Goal: Information Seeking & Learning: Get advice/opinions

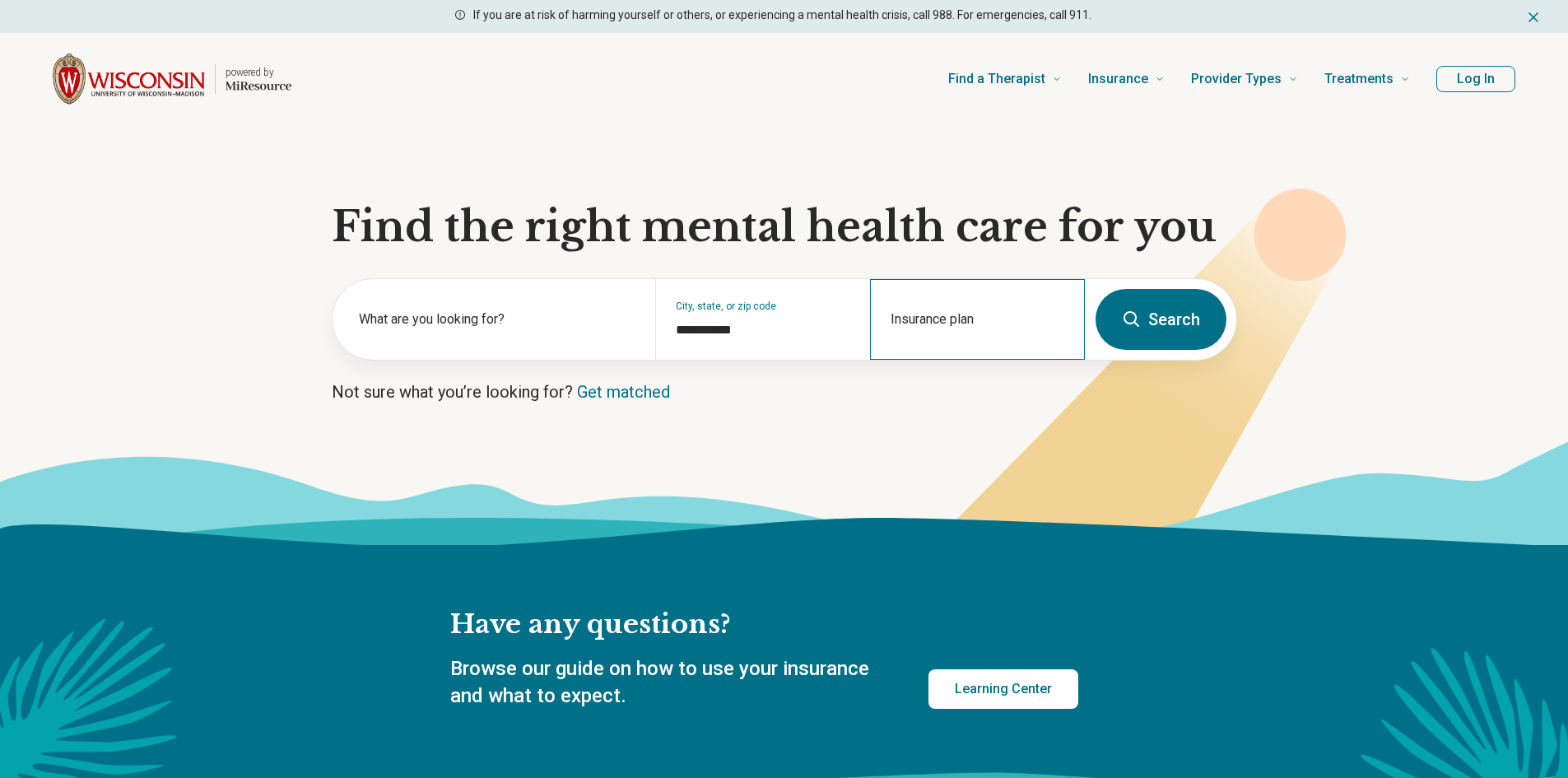
click at [938, 322] on div "Insurance plan" at bounding box center [978, 319] width 215 height 81
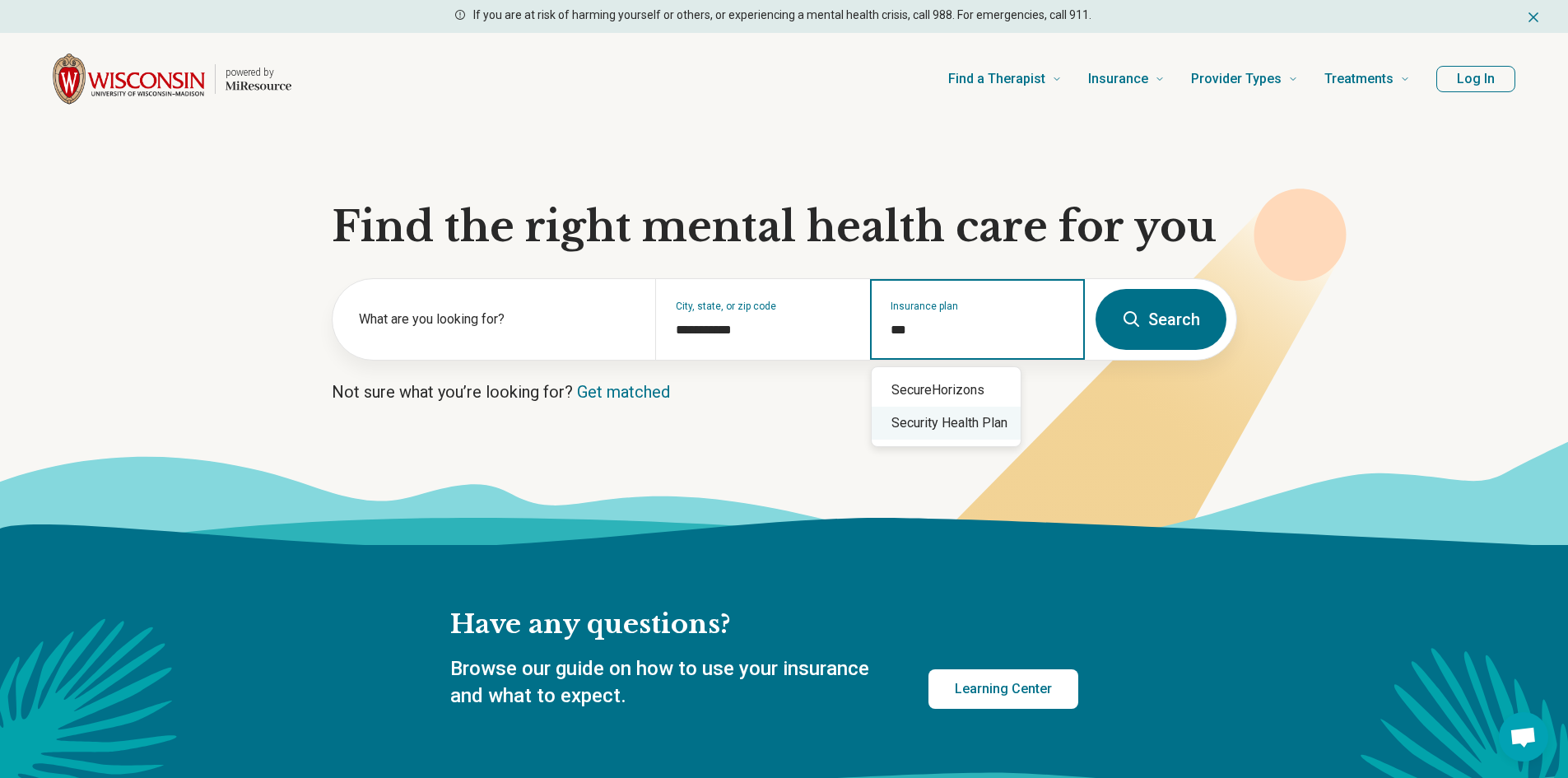
click at [954, 424] on div "Security Health Plan" at bounding box center [946, 422] width 149 height 33
type input "**********"
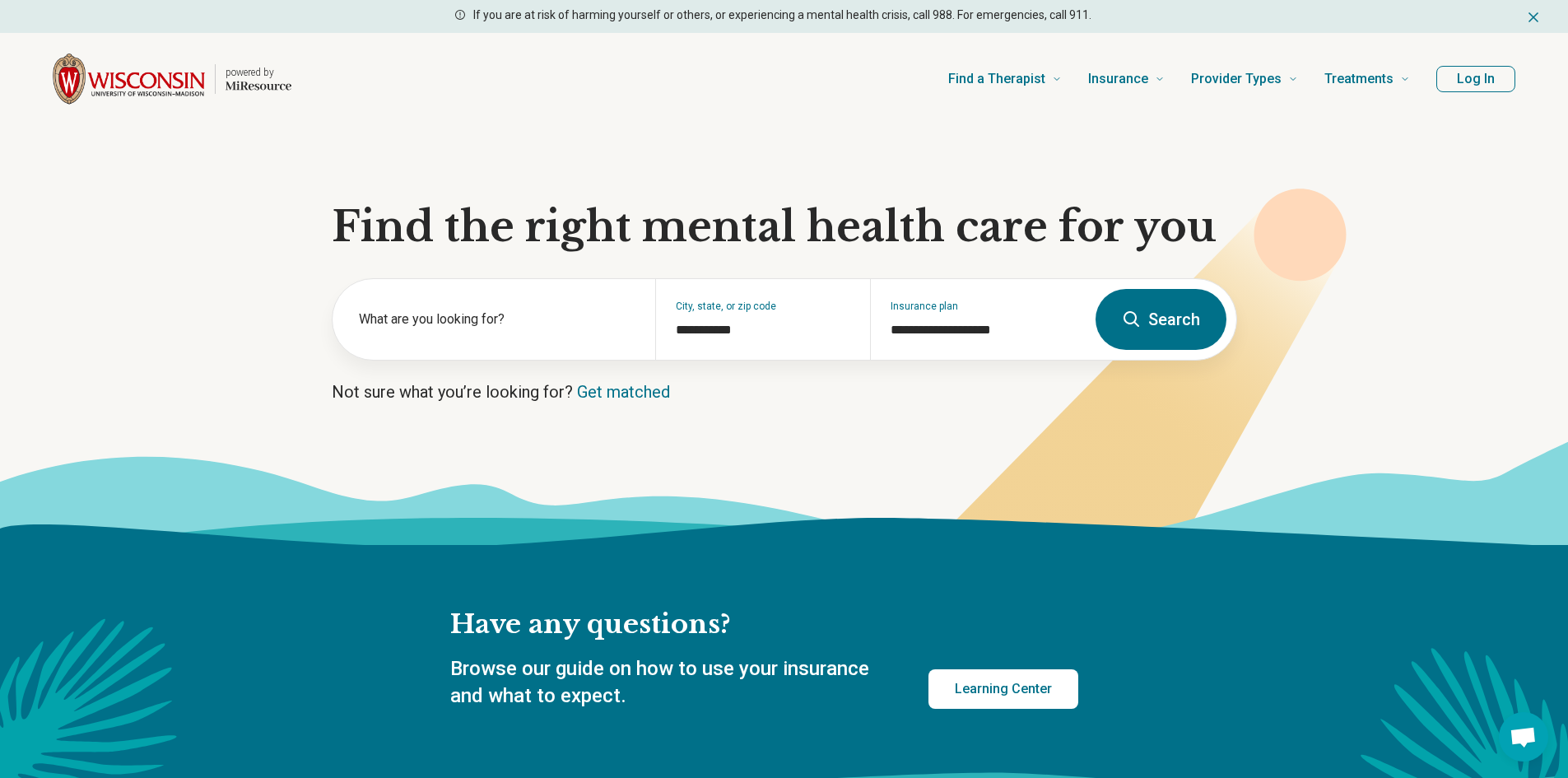
click at [1144, 324] on button "Search" at bounding box center [1161, 319] width 131 height 61
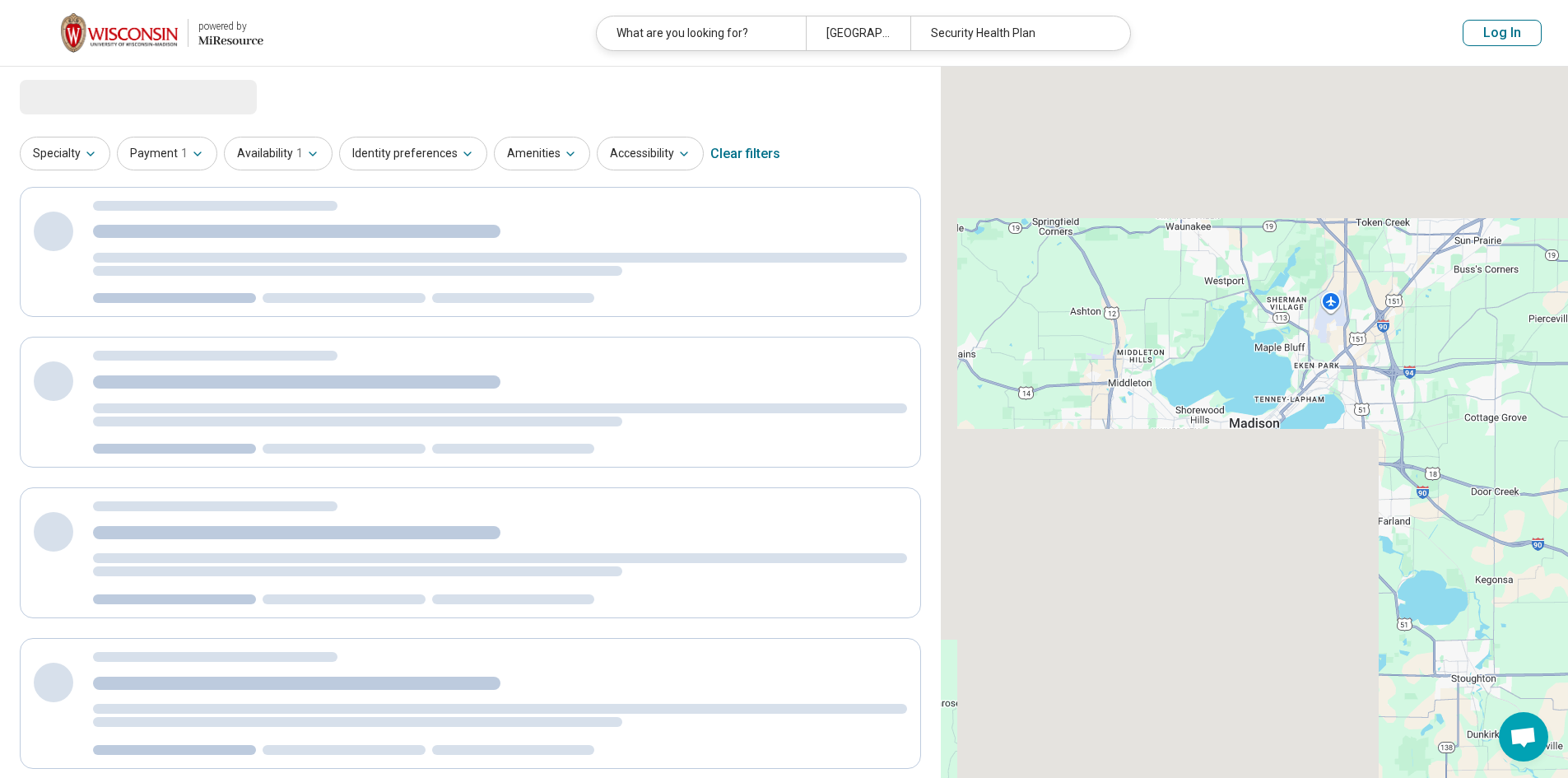
select select "***"
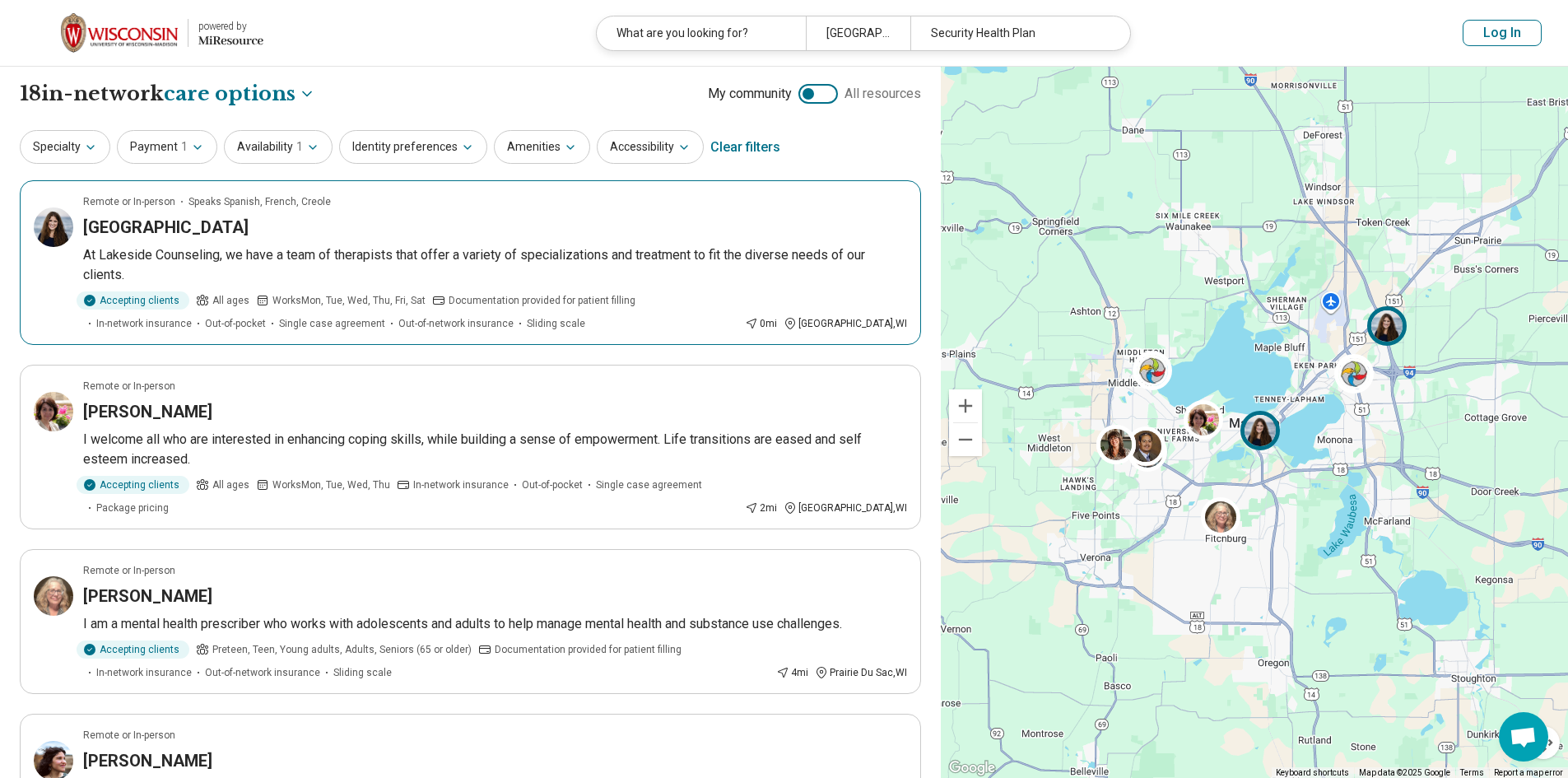
click at [215, 237] on h3 "Lakeside Counseling Center" at bounding box center [165, 227] width 165 height 23
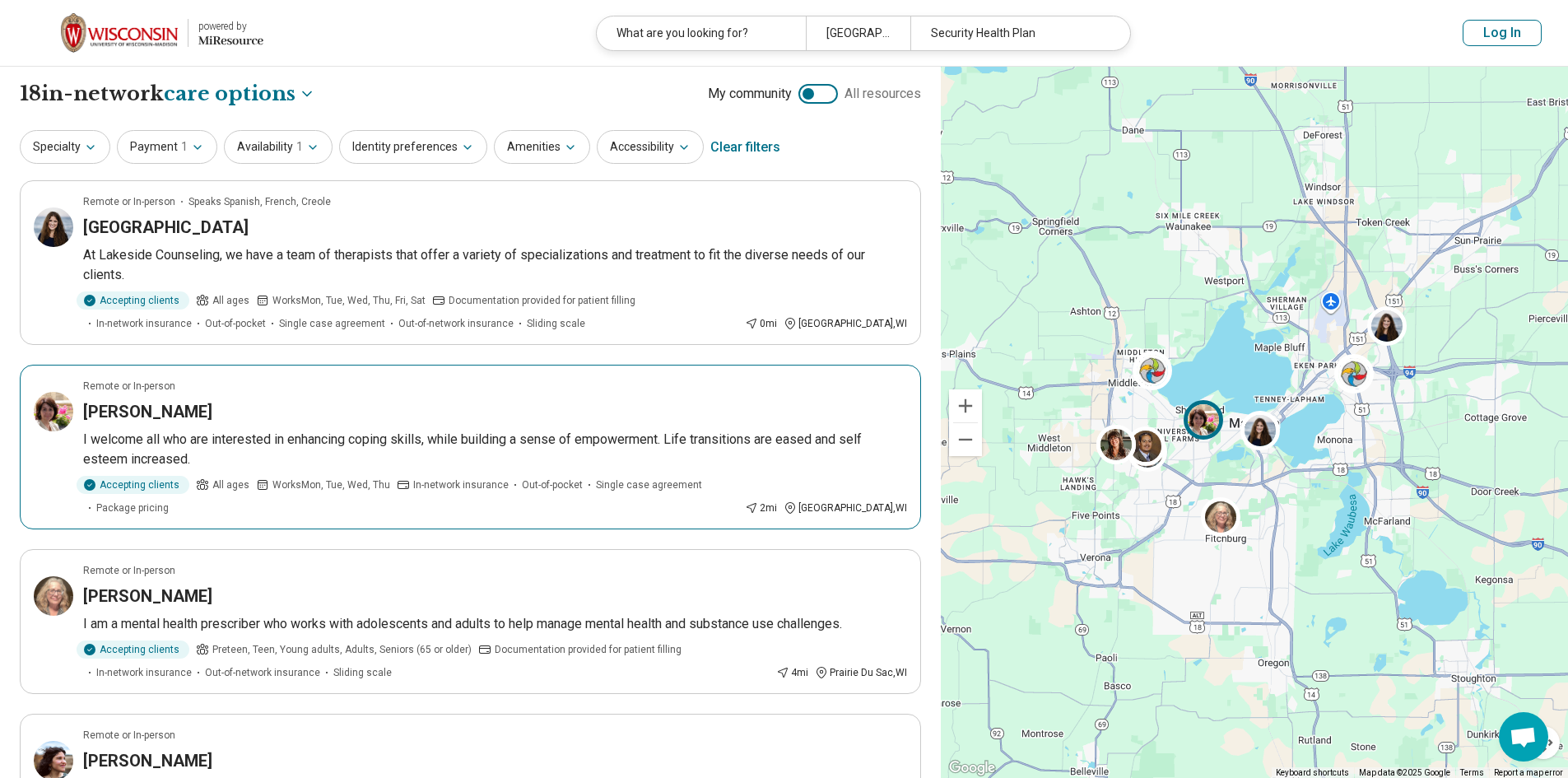
click at [133, 409] on h3 "mary moskoff" at bounding box center [147, 411] width 130 height 23
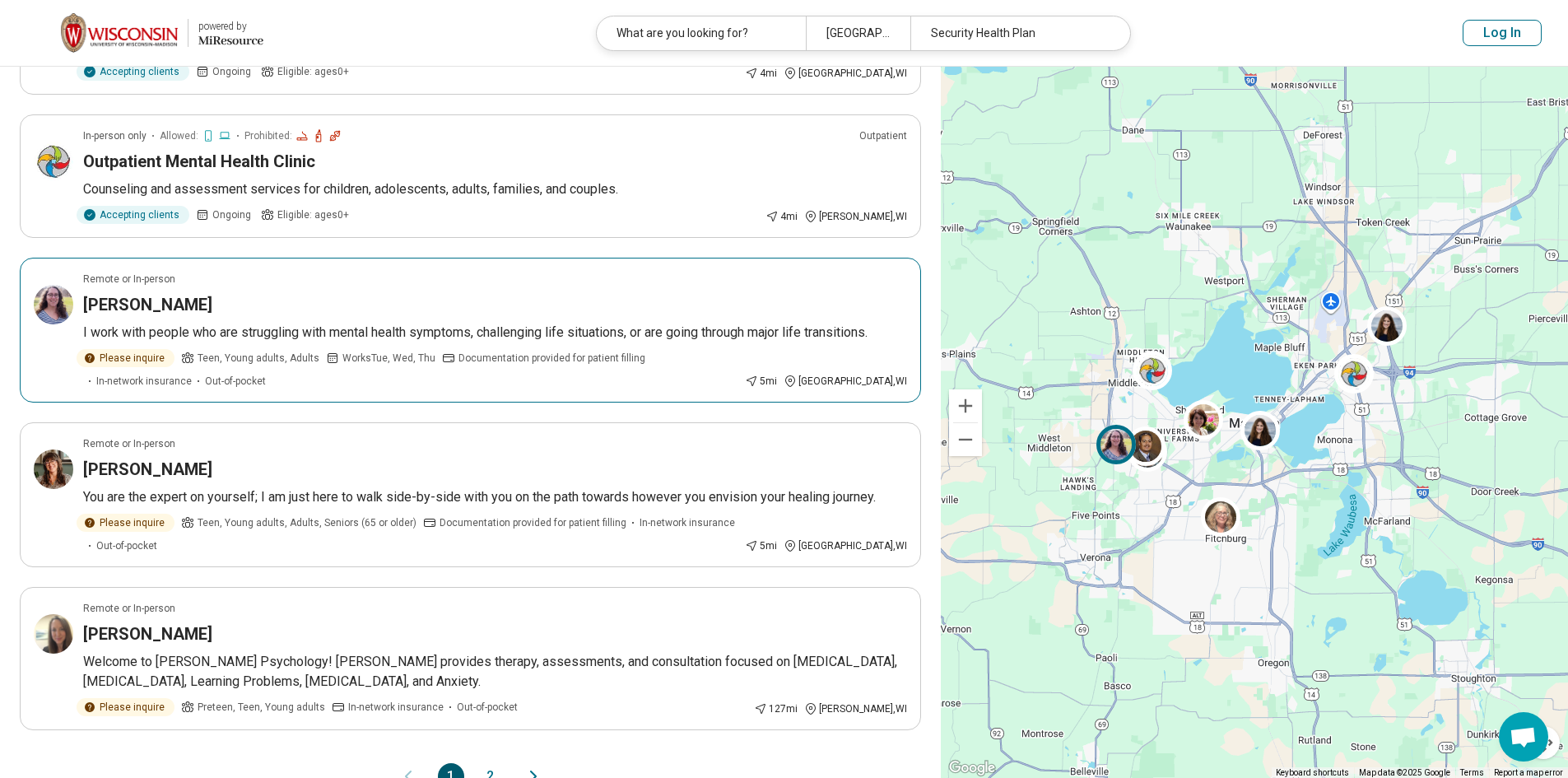
scroll to position [1153, 0]
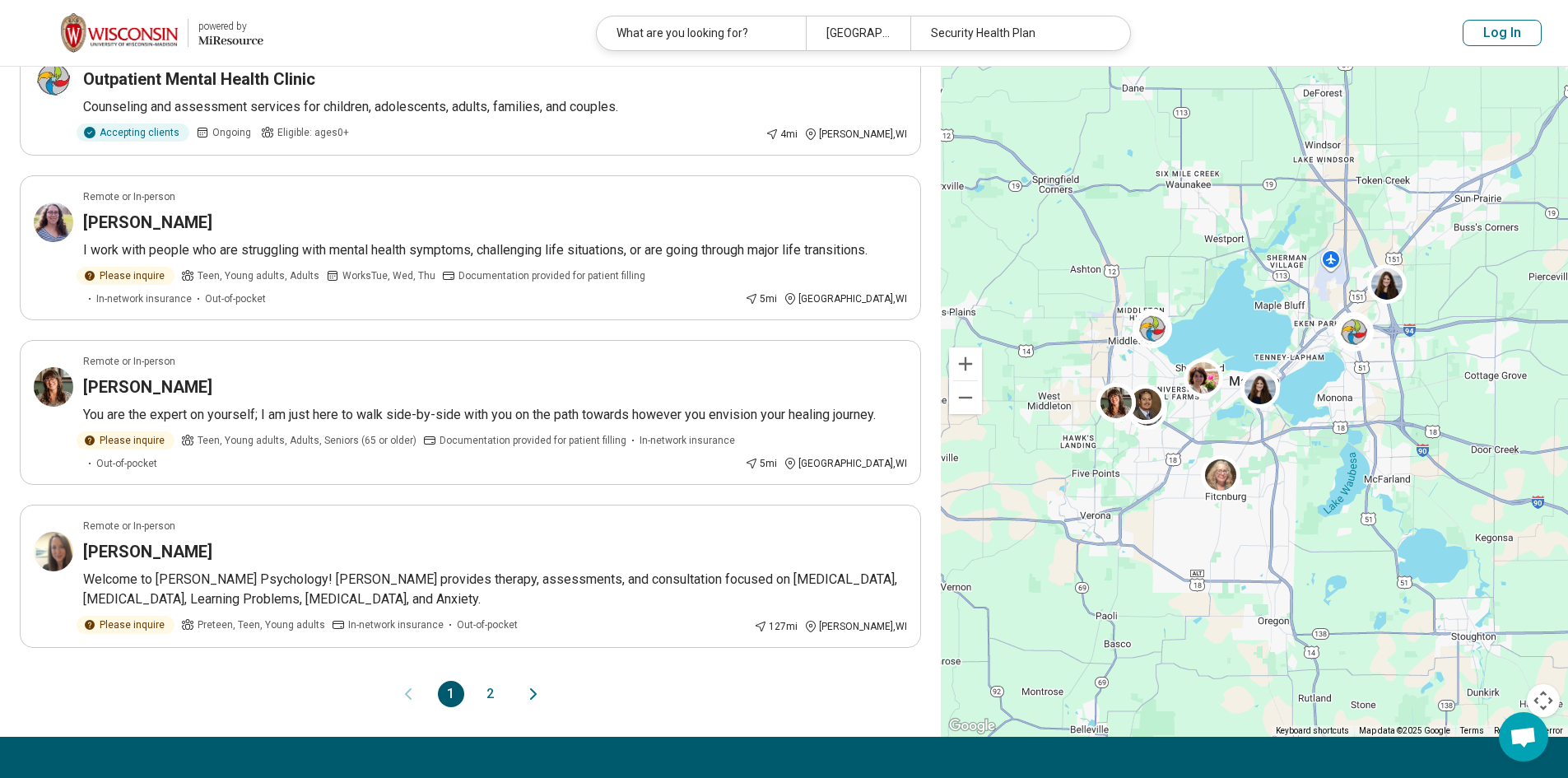
click at [489, 680] on button "2" at bounding box center [490, 693] width 26 height 26
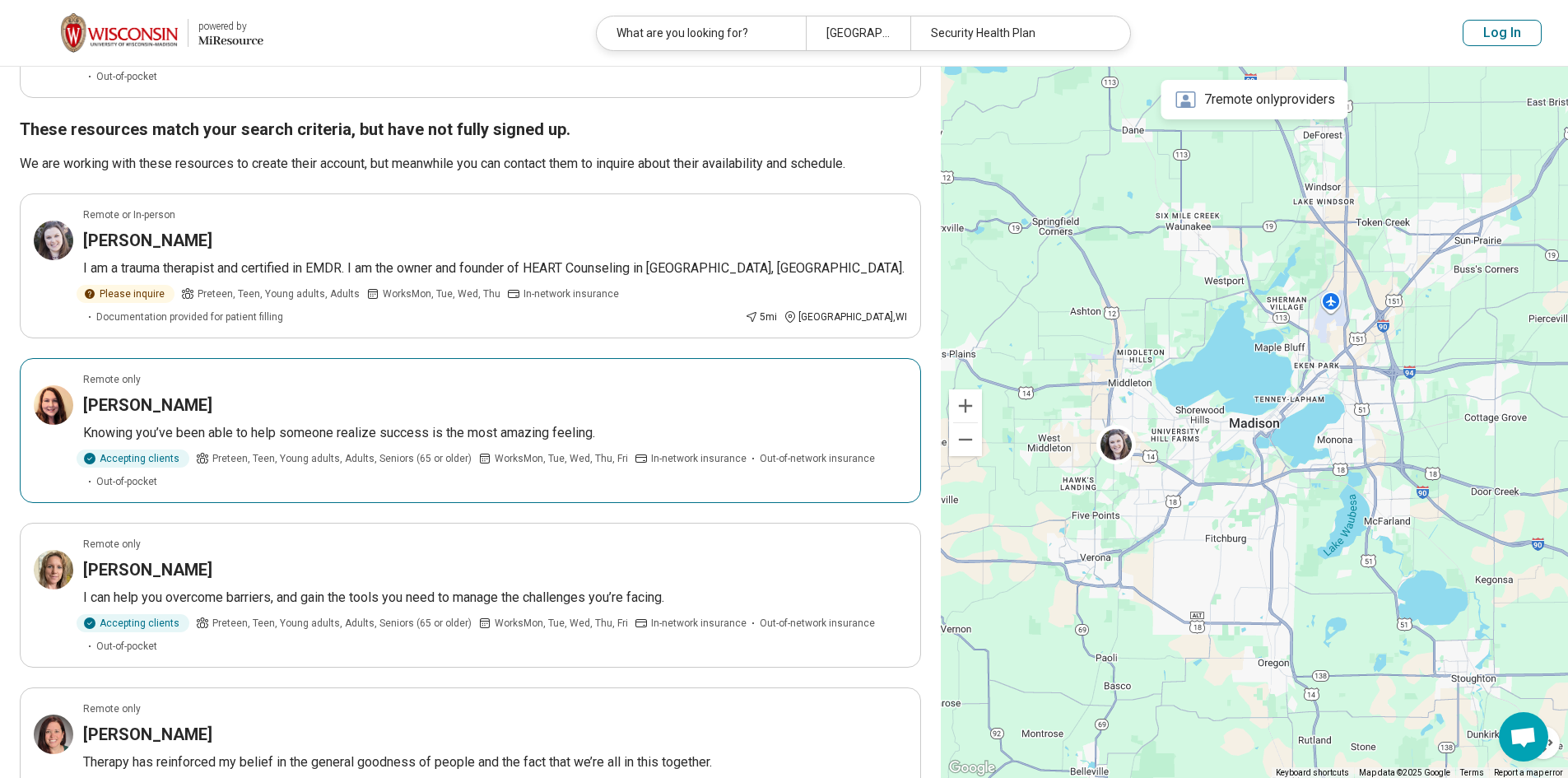
scroll to position [0, 0]
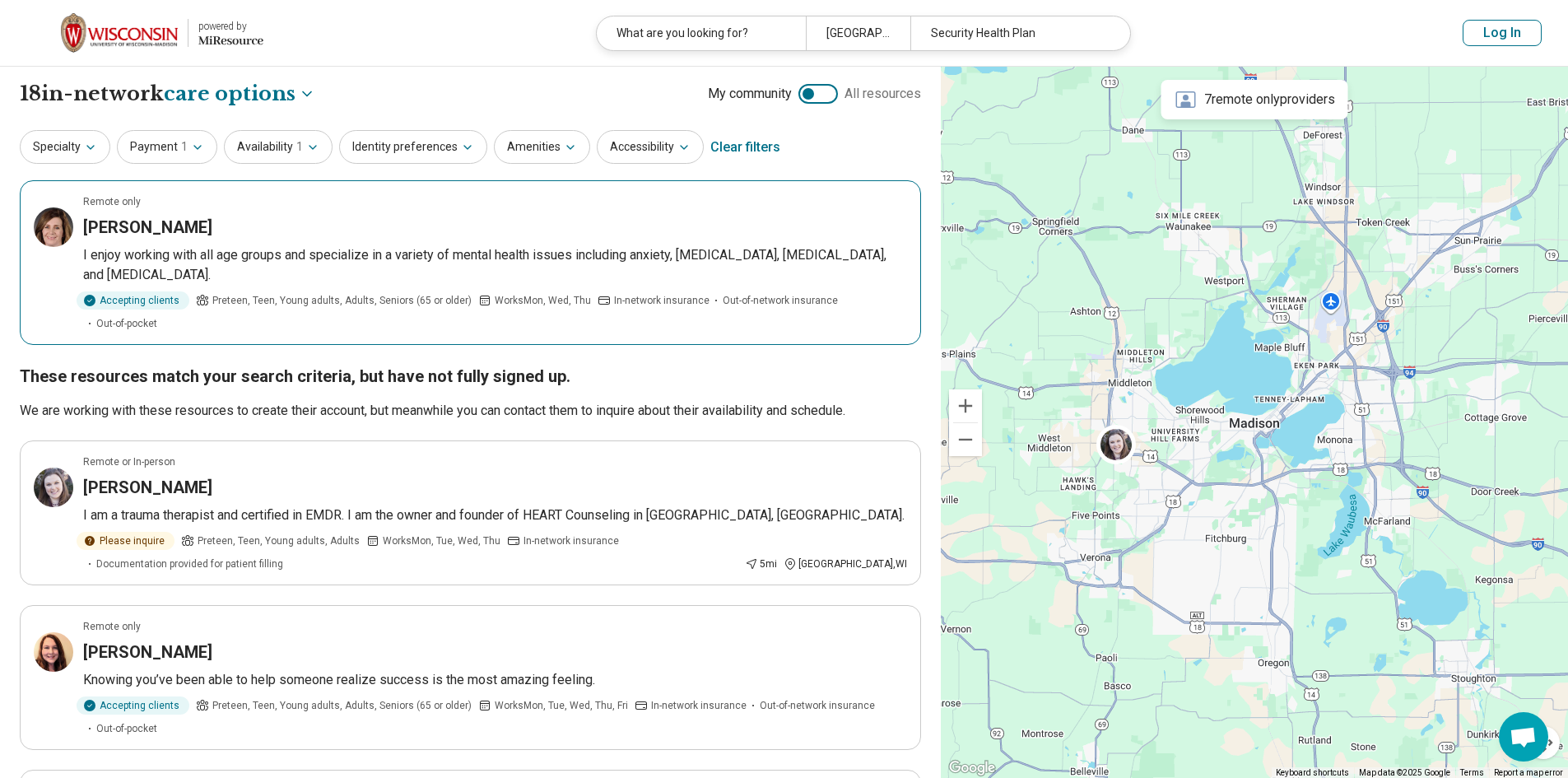
click at [120, 223] on h3 "Lori Spencer" at bounding box center [147, 227] width 130 height 23
click at [1519, 34] on button "Log In" at bounding box center [1502, 33] width 79 height 26
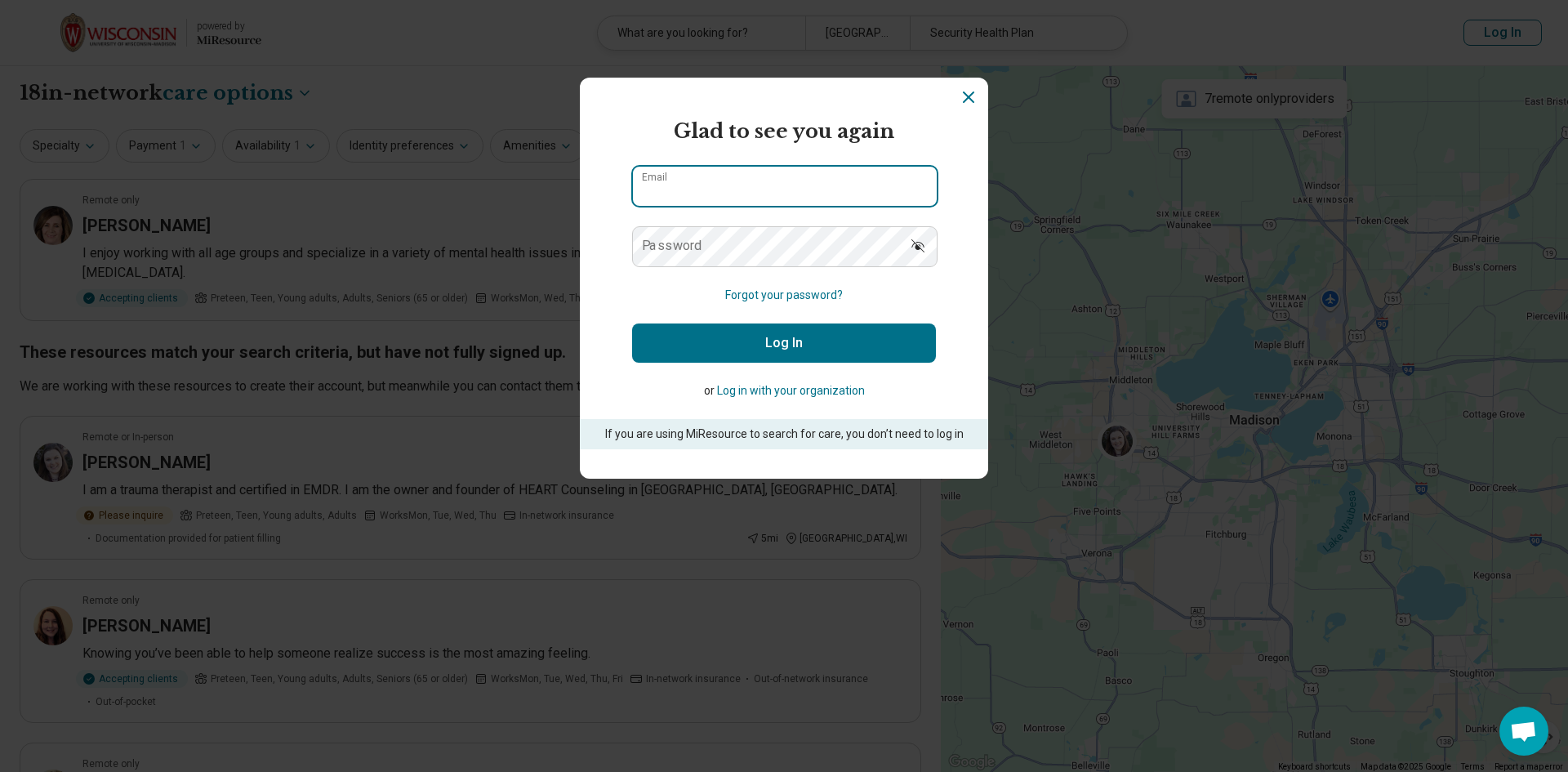
click at [680, 188] on input "Email" at bounding box center [784, 187] width 303 height 40
type input "**********"
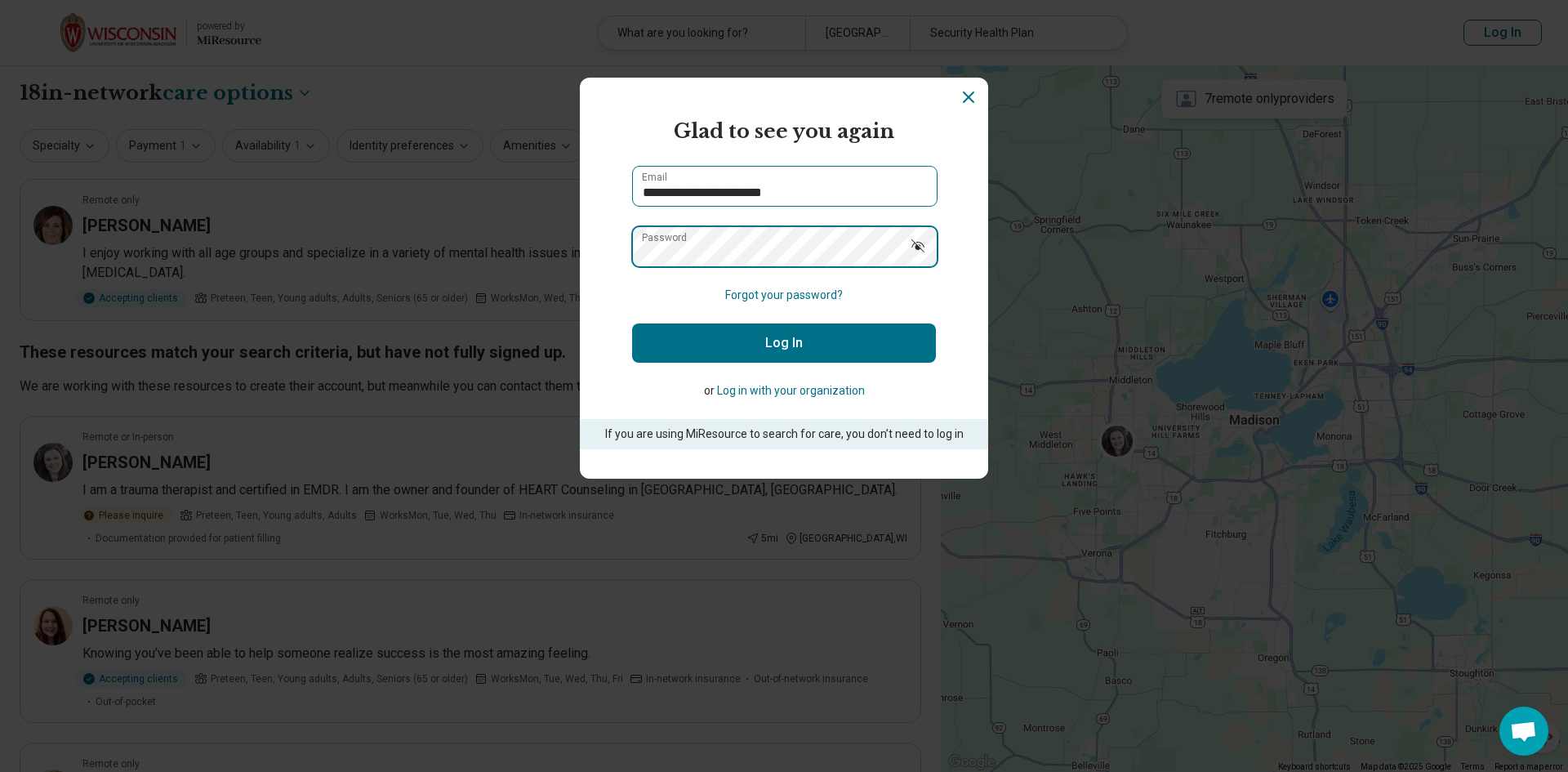
click at [632, 323] on button "Log In" at bounding box center [784, 343] width 303 height 40
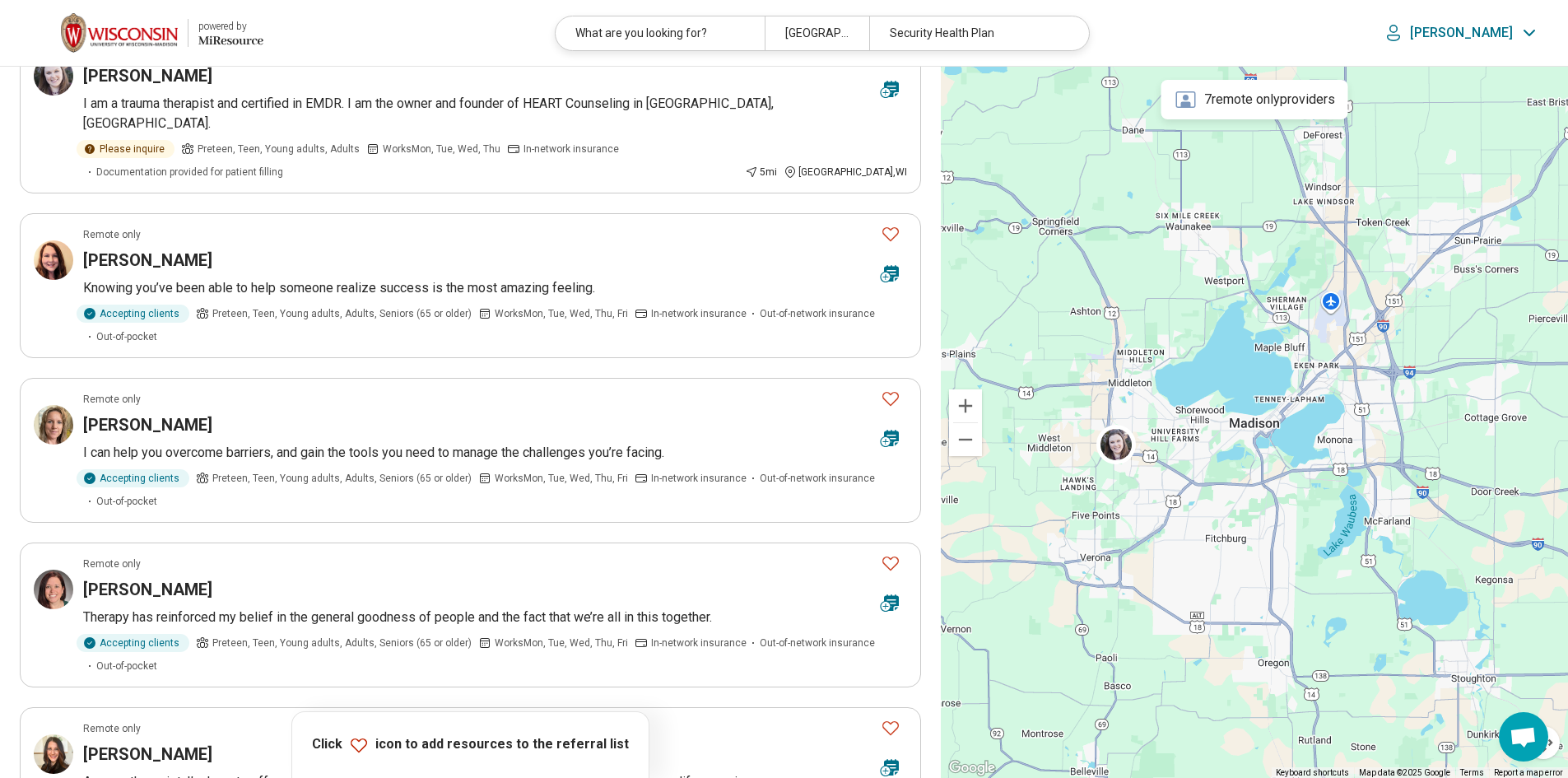
scroll to position [988, 0]
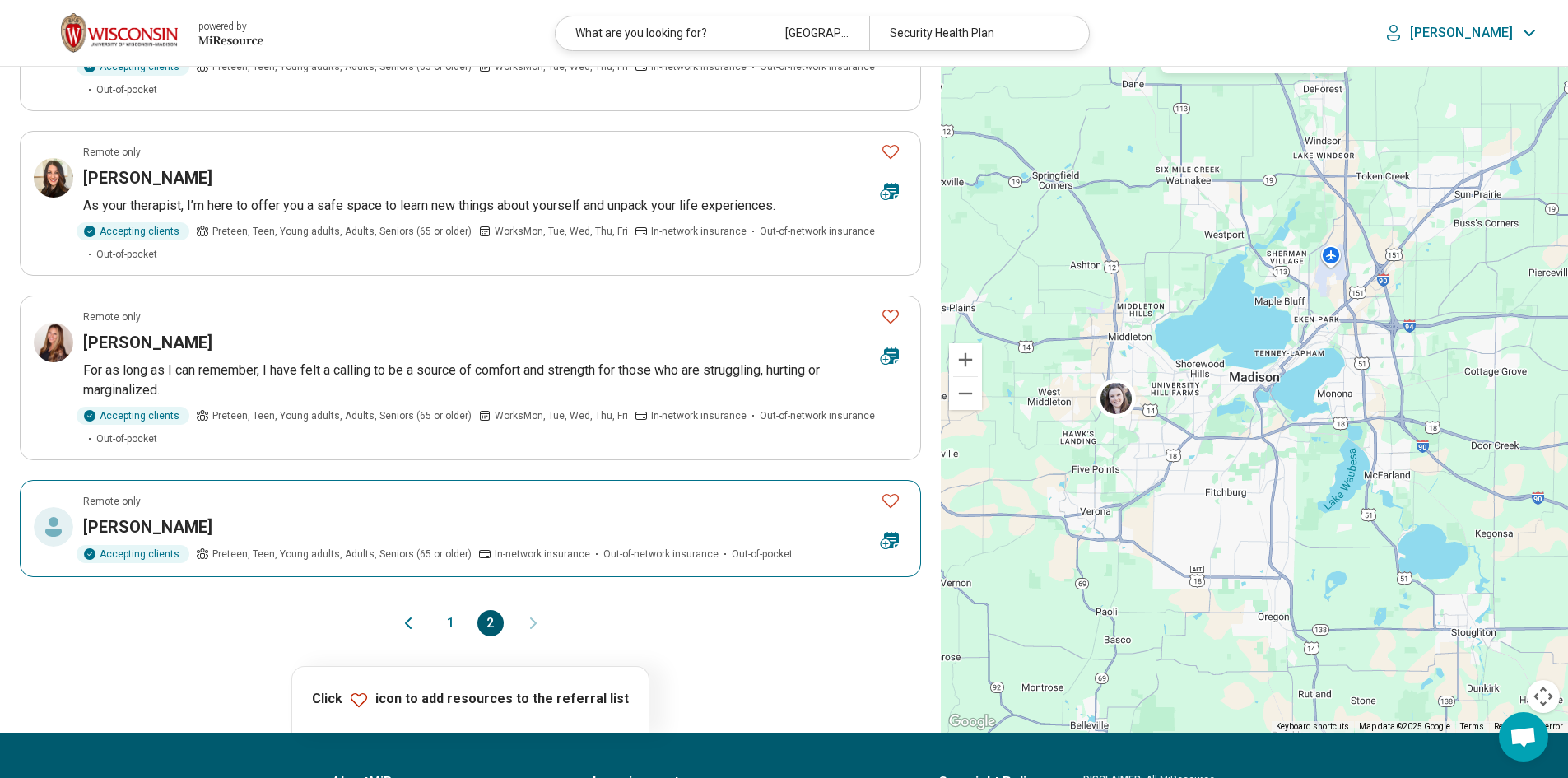
click at [241, 515] on div "Sarah Jaeck" at bounding box center [475, 526] width 785 height 23
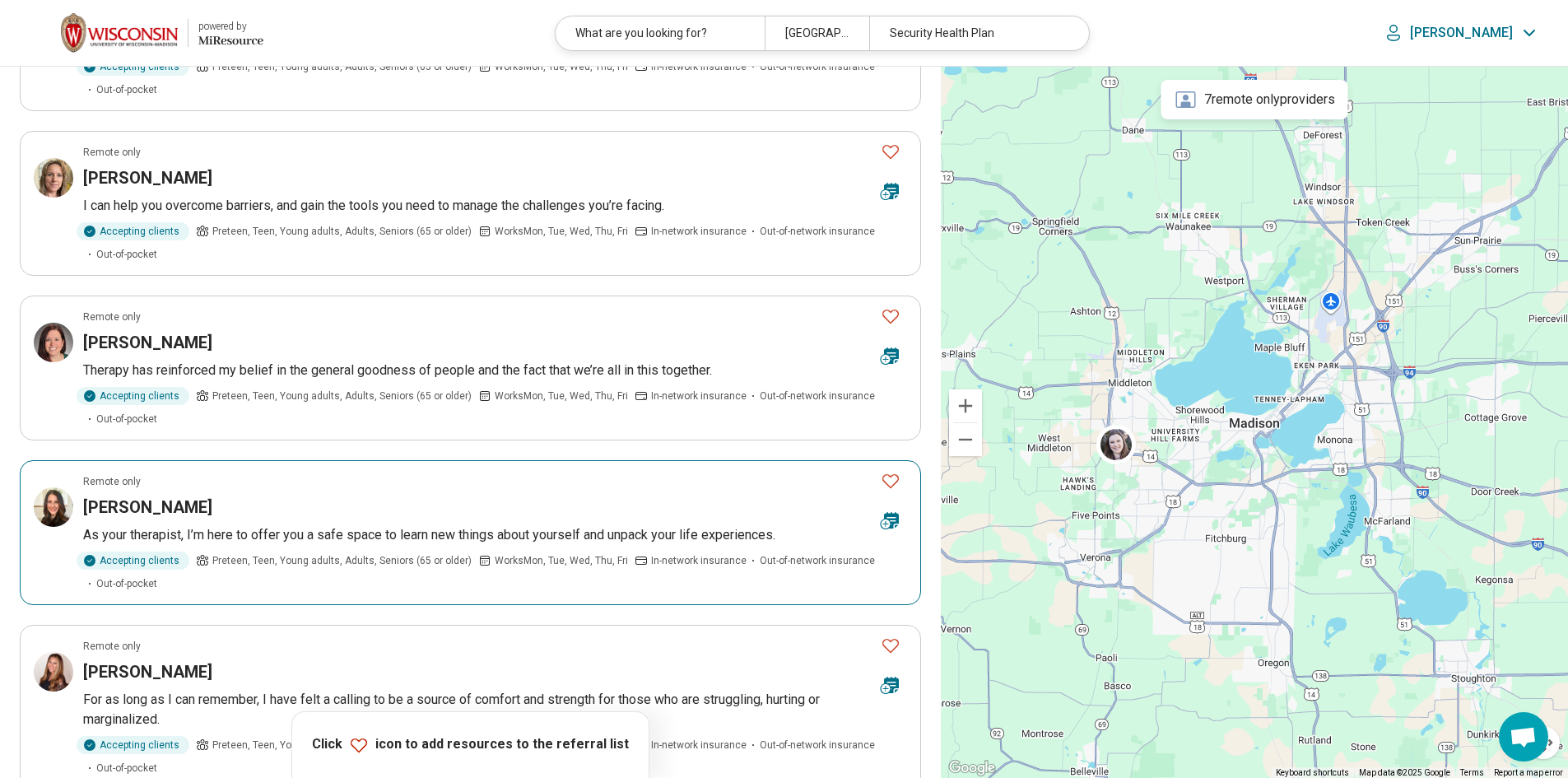
scroll to position [1227, 0]
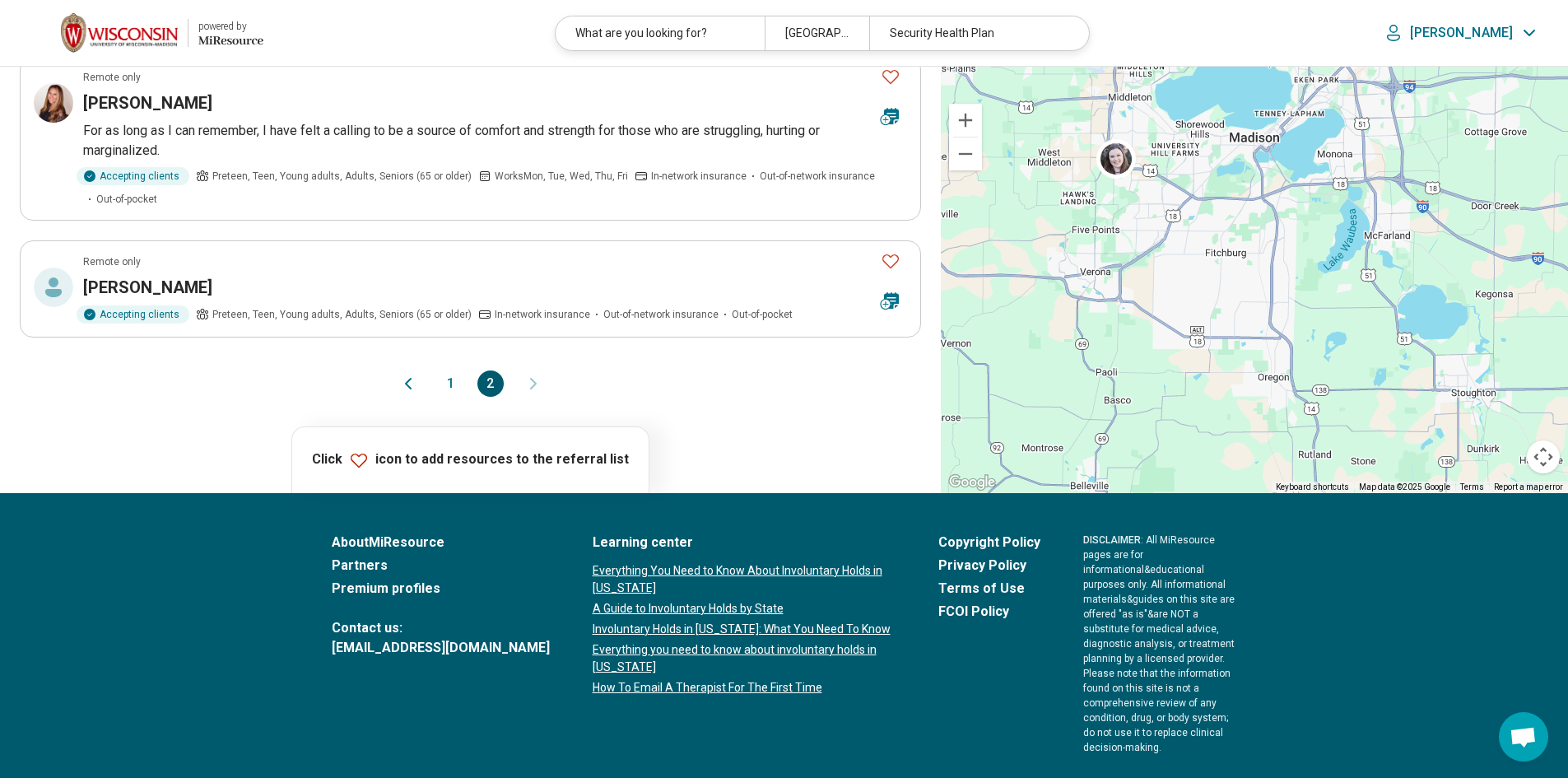
click at [451, 371] on button "1" at bounding box center [451, 384] width 26 height 26
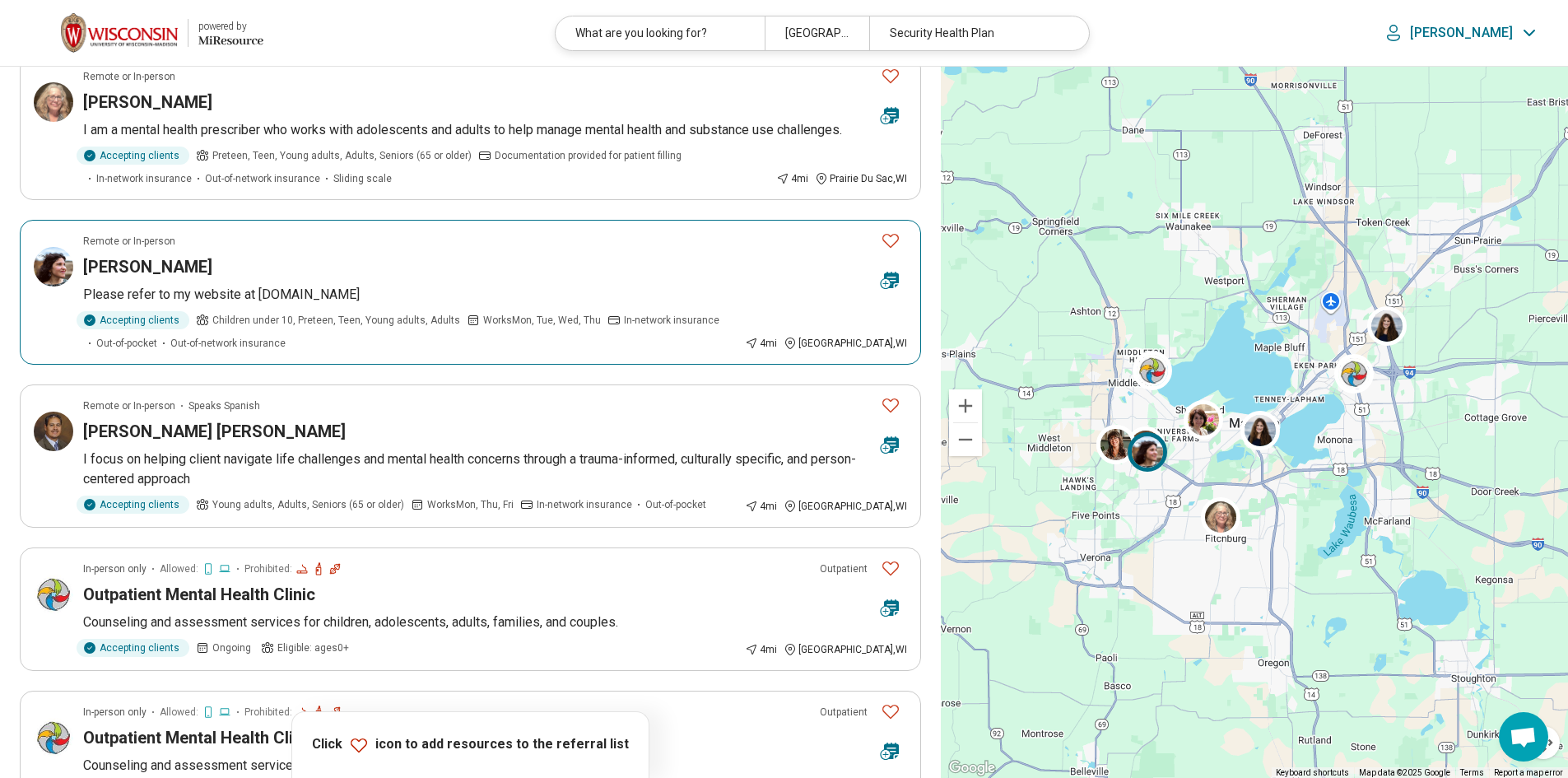
scroll to position [411, 0]
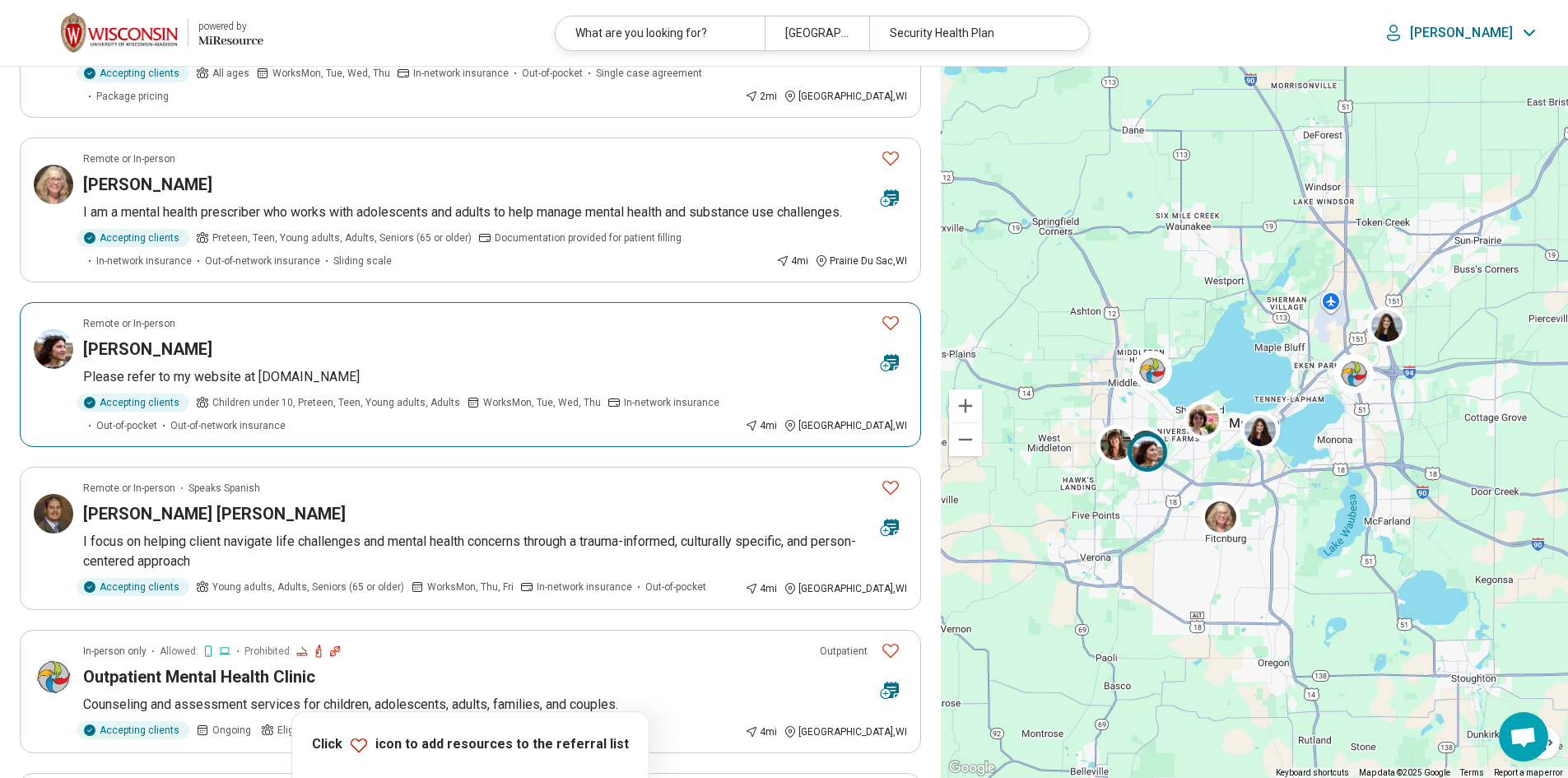
click at [177, 338] on h3 "Cynthia La Morgese" at bounding box center [147, 349] width 130 height 23
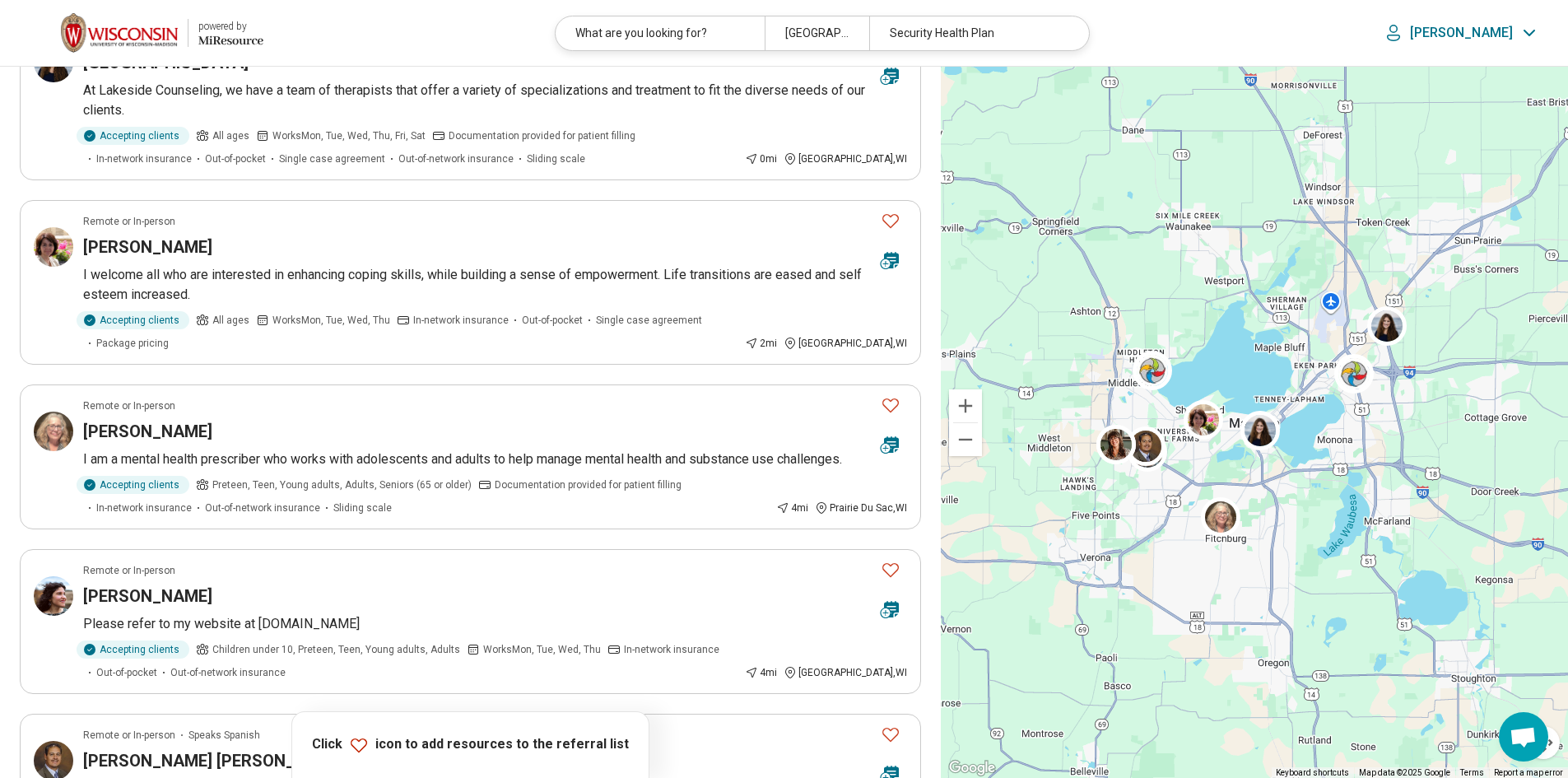
scroll to position [83, 0]
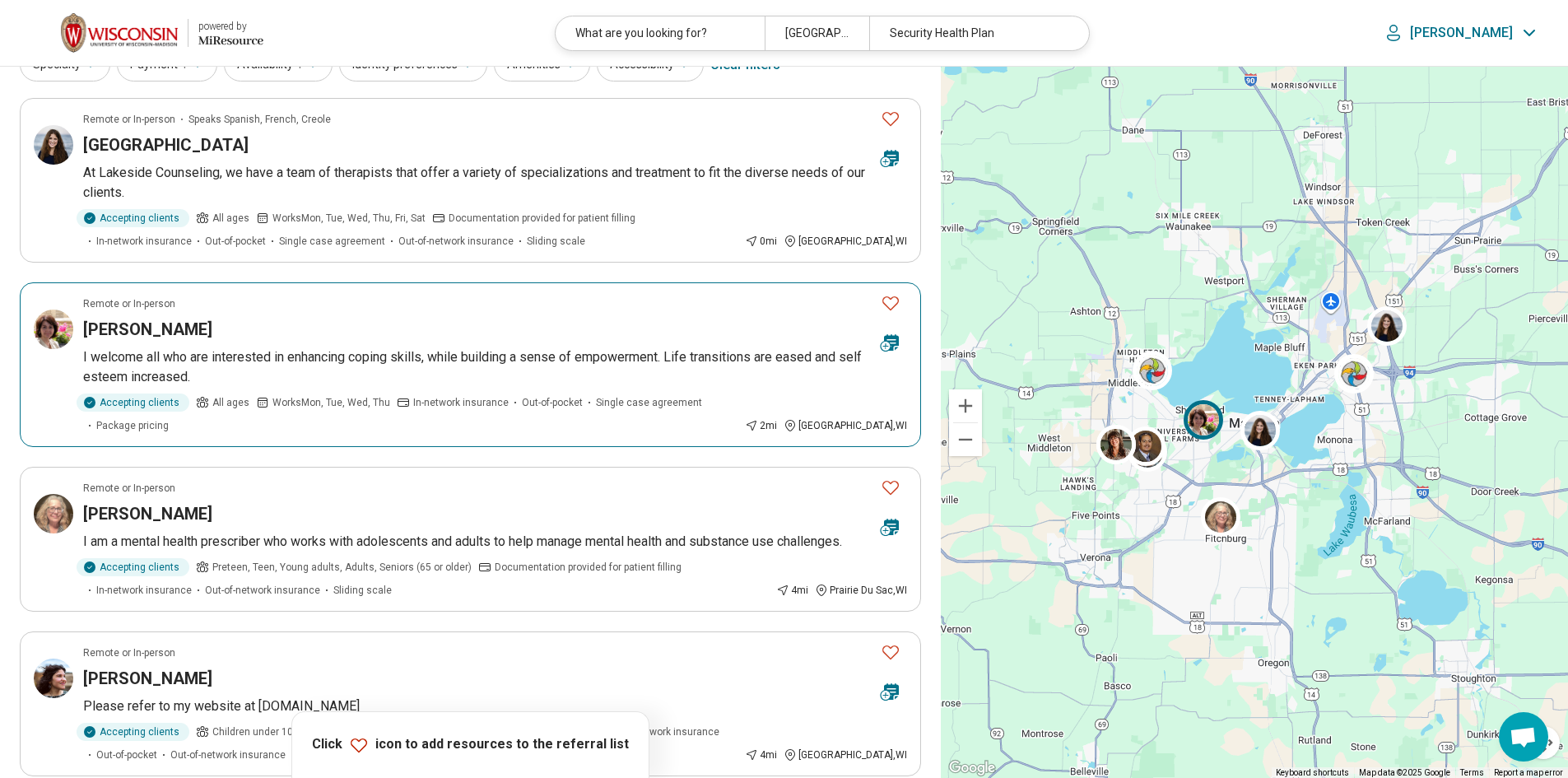
click at [165, 335] on h3 "mary moskoff" at bounding box center [147, 329] width 130 height 23
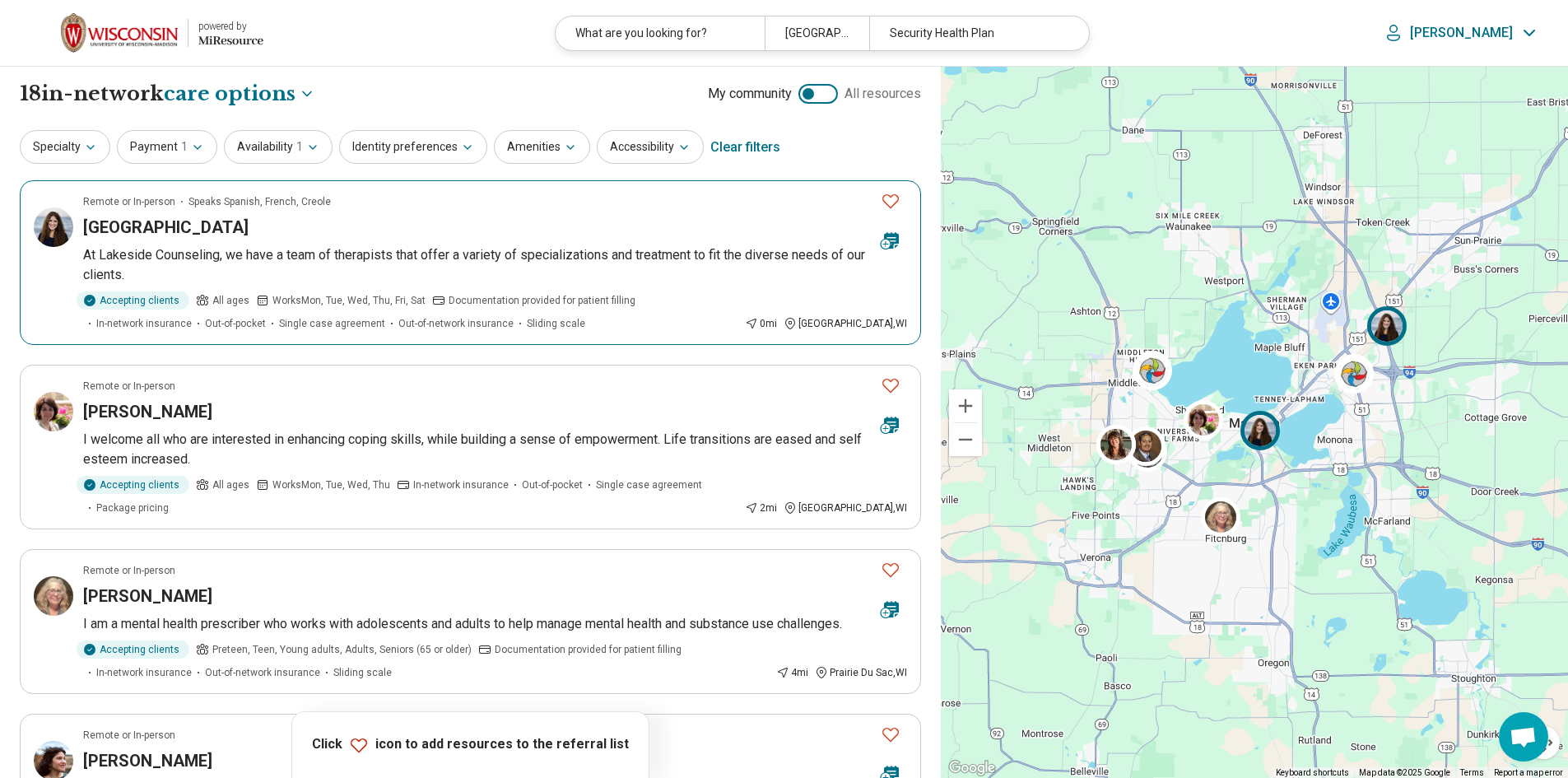
click at [180, 226] on h3 "[GEOGRAPHIC_DATA]" at bounding box center [165, 227] width 165 height 23
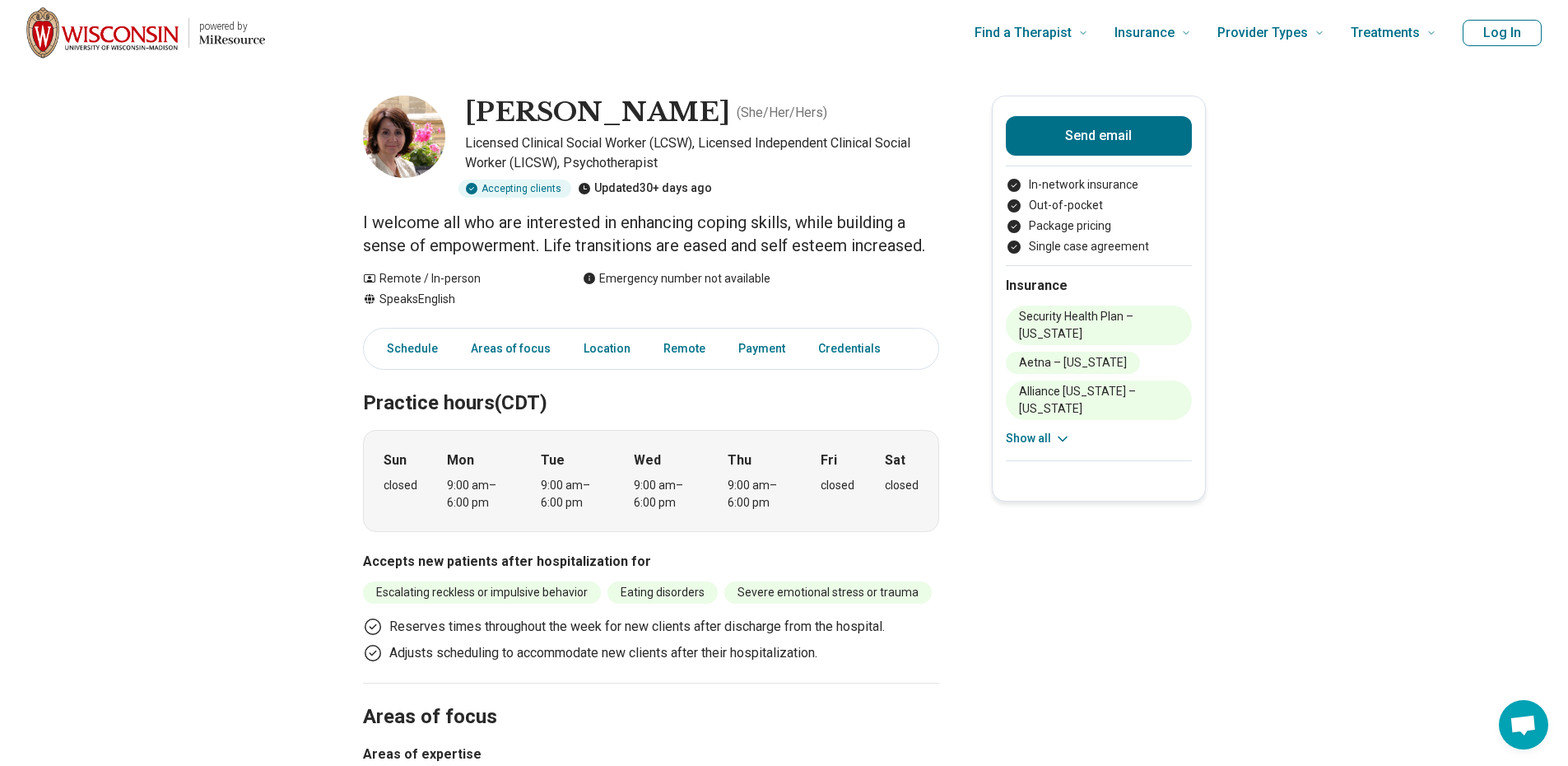
click at [1057, 437] on button "Show all" at bounding box center [1038, 437] width 65 height 17
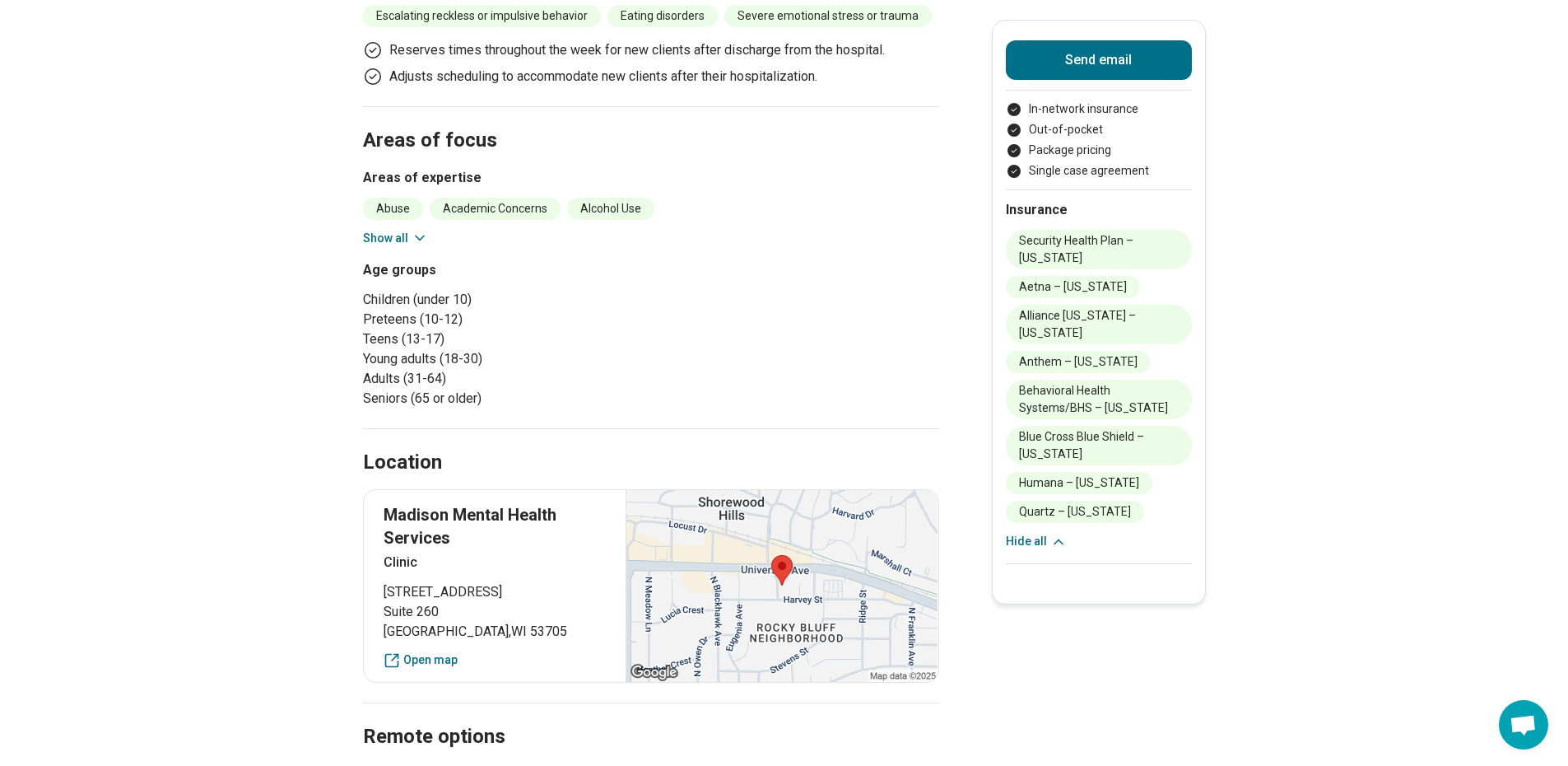
scroll to position [83, 0]
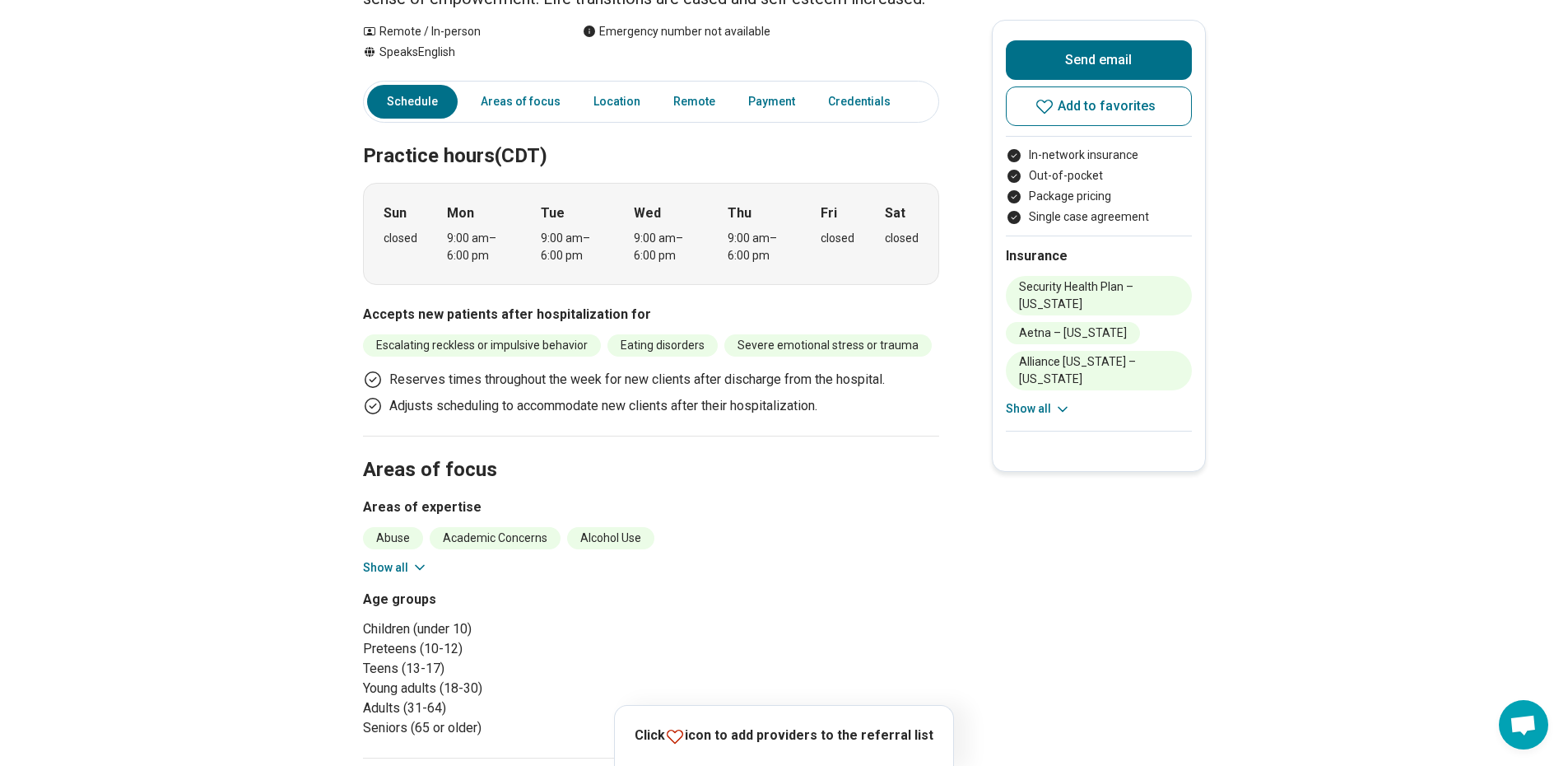
scroll to position [411, 0]
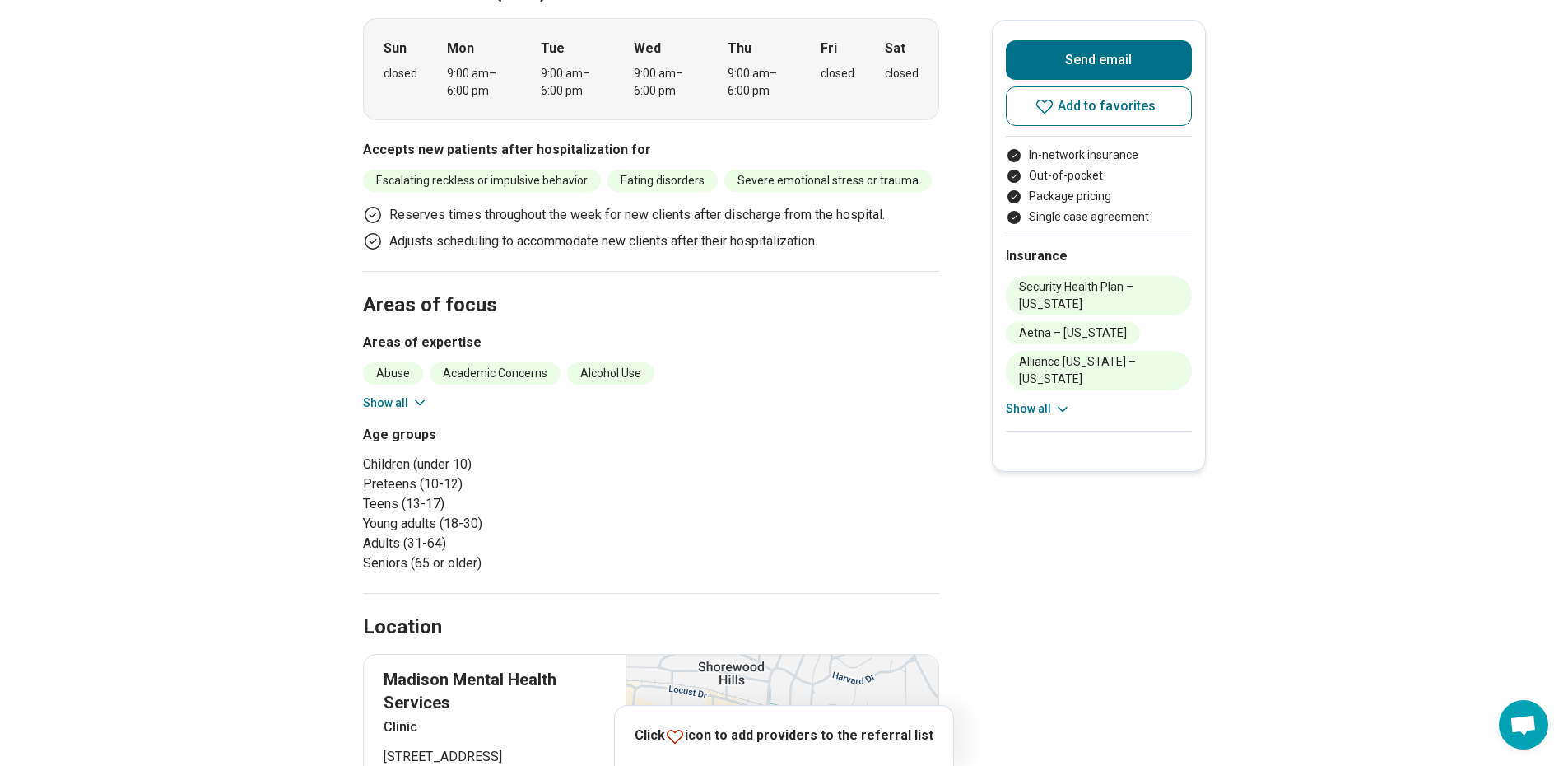
click at [416, 405] on icon at bounding box center [419, 402] width 17 height 17
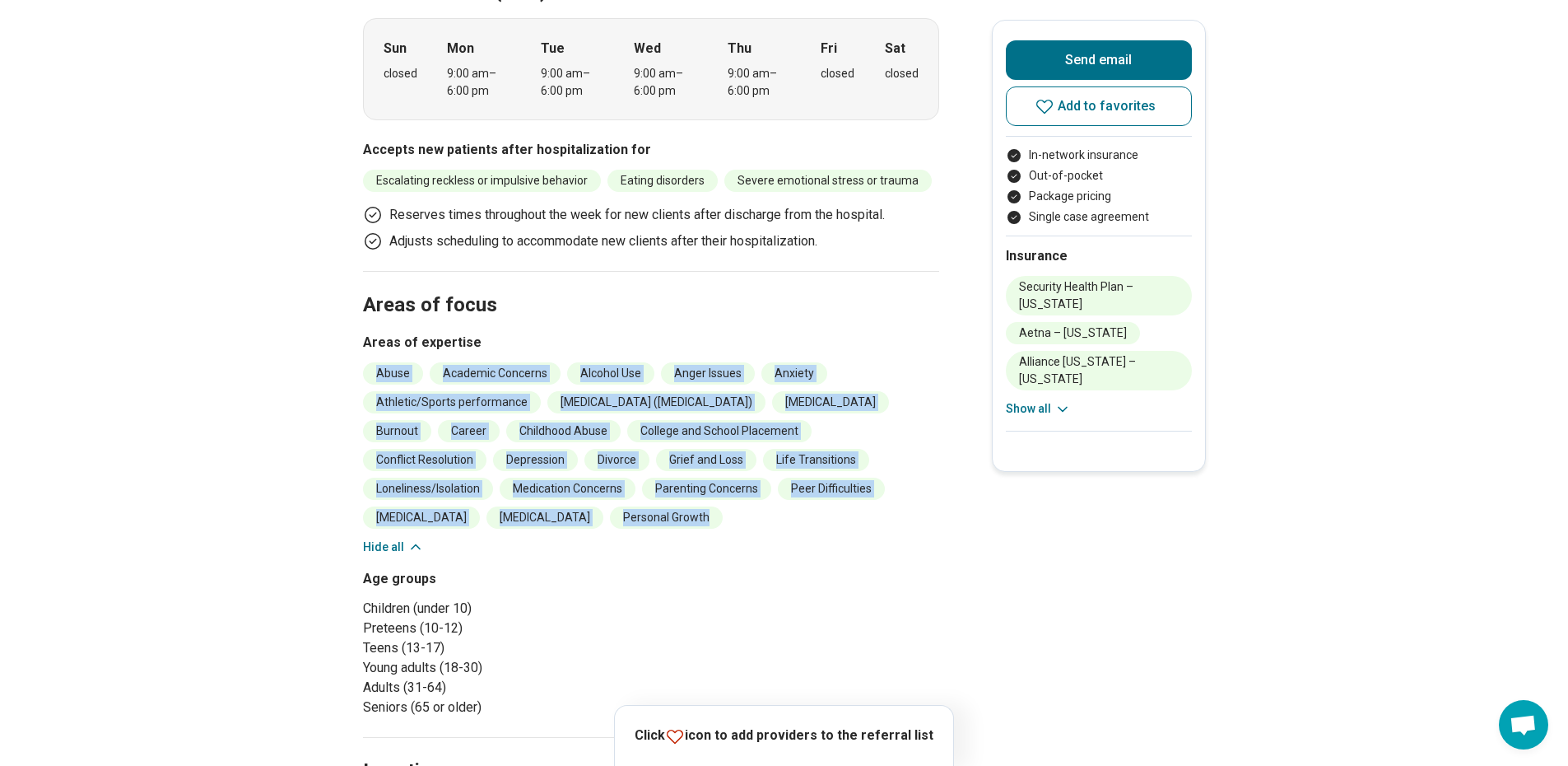
drag, startPoint x: 621, startPoint y: 513, endPoint x: 344, endPoint y: 377, distance: 308.6
click at [344, 377] on main "mary moskoff ( She/Her/Hers ) Licensed Clinical Social Worker (LCSW), Licensed …" at bounding box center [784, 649] width 1568 height 1990
click at [356, 453] on main "mary moskoff ( She/Her/Hers ) Licensed Clinical Social Worker (LCSW), Licensed …" at bounding box center [784, 649] width 1568 height 1990
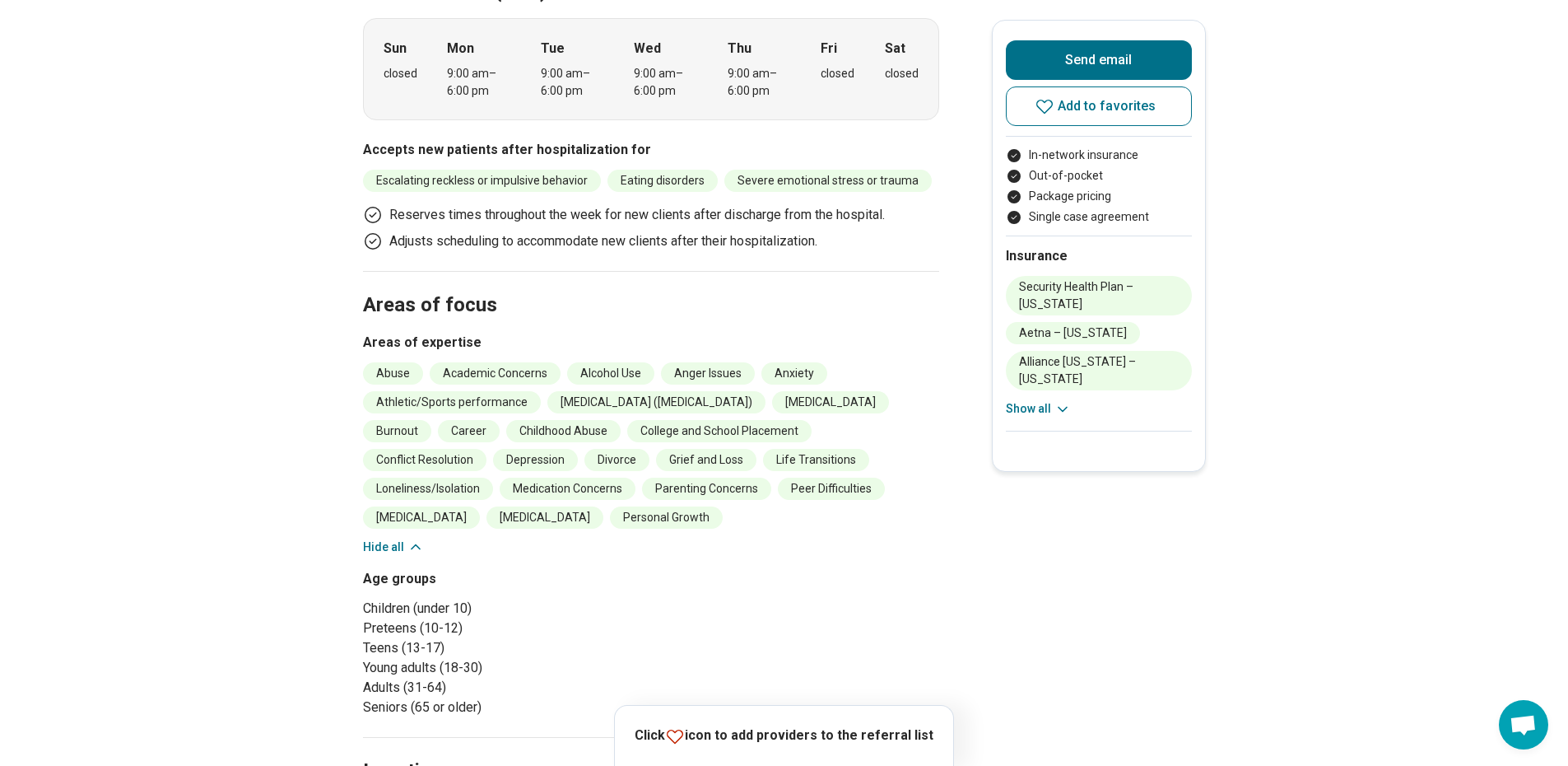
scroll to position [0, 0]
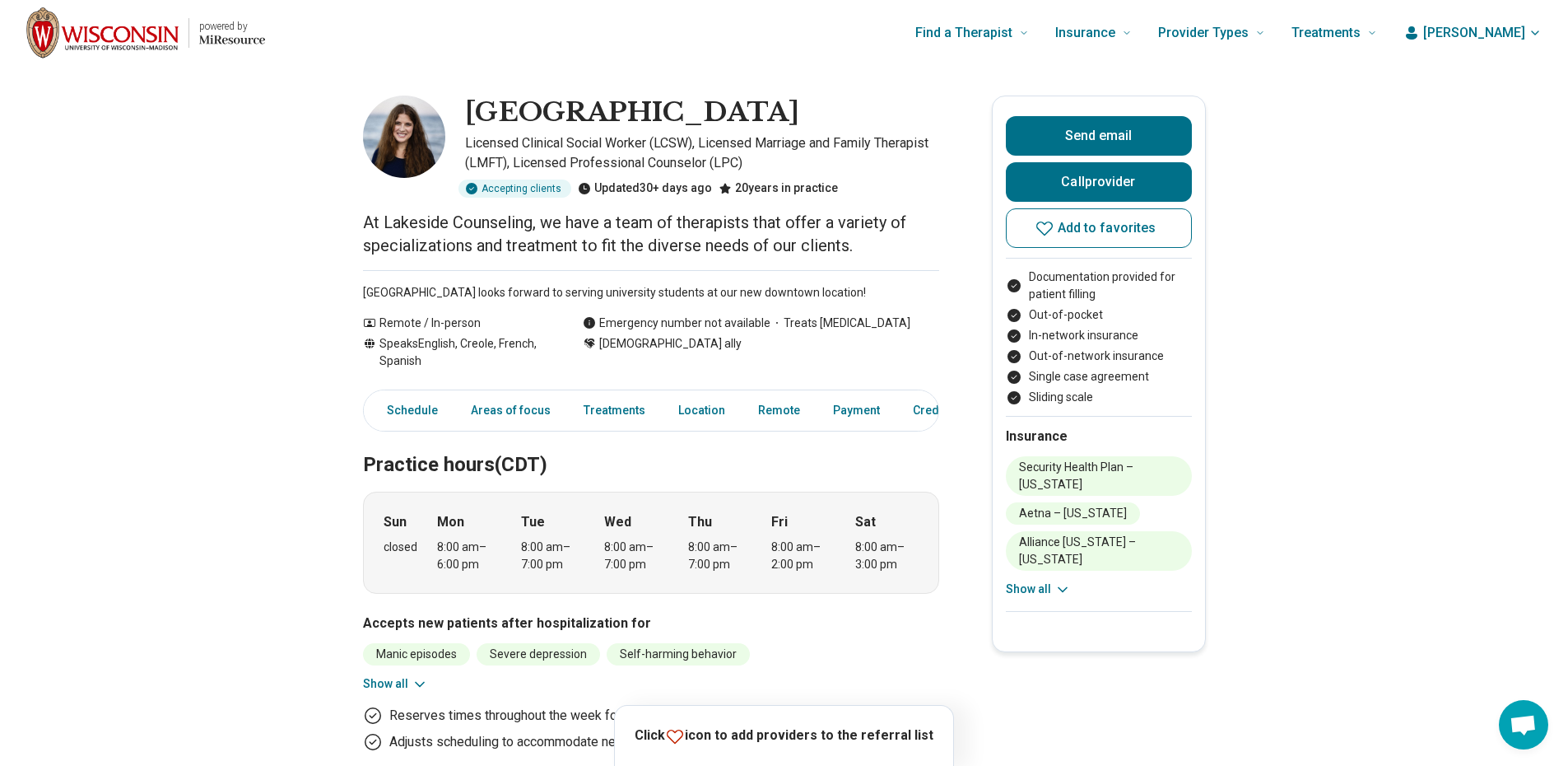
click at [1014, 591] on button "Show all" at bounding box center [1038, 589] width 65 height 17
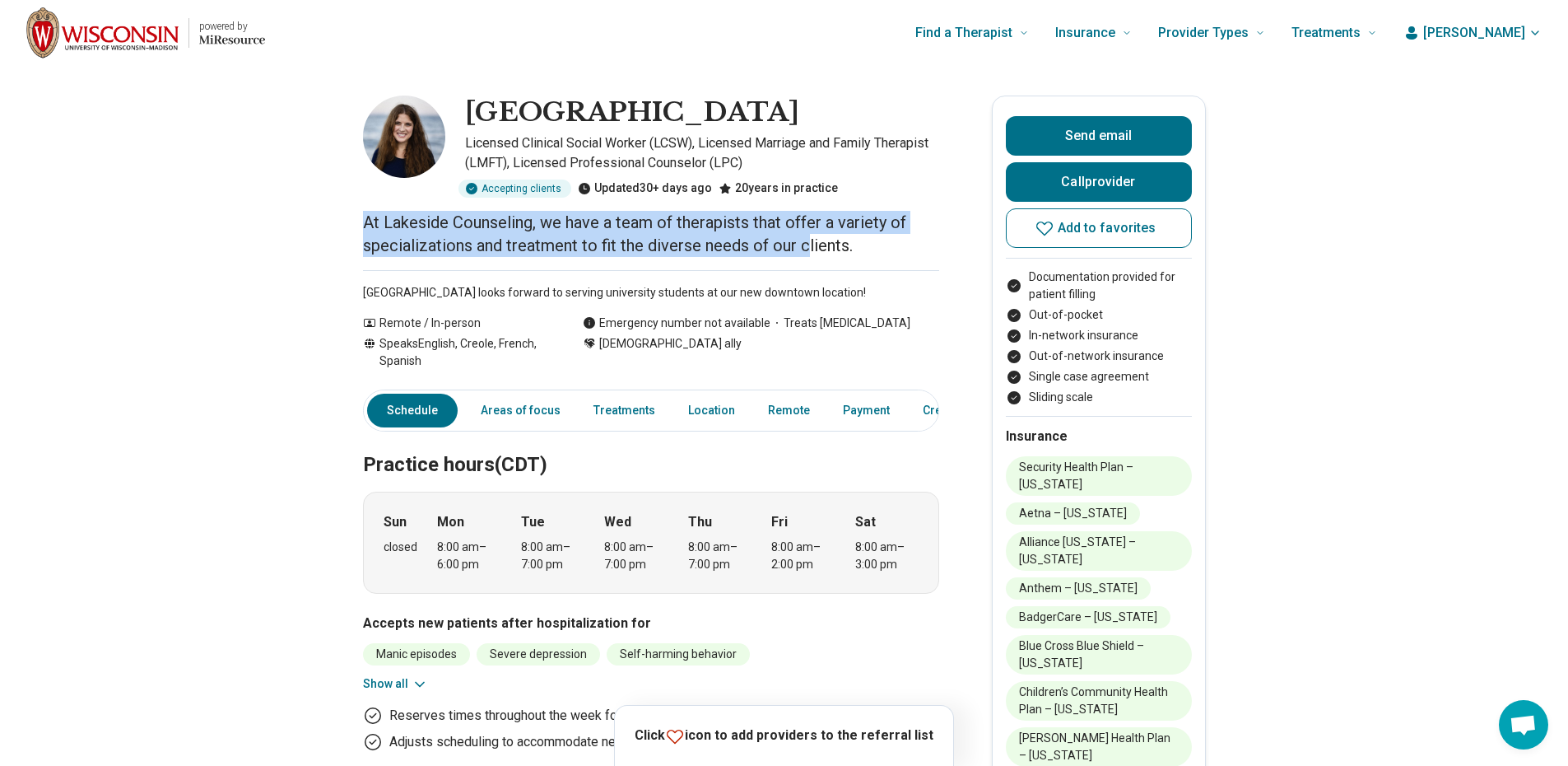
drag, startPoint x: 371, startPoint y: 220, endPoint x: 817, endPoint y: 236, distance: 446.3
click at [817, 236] on p "At Lakeside Counseling, we have a team of therapists that offer a variety of sp…" at bounding box center [651, 234] width 576 height 46
